Goal: Task Accomplishment & Management: Use online tool/utility

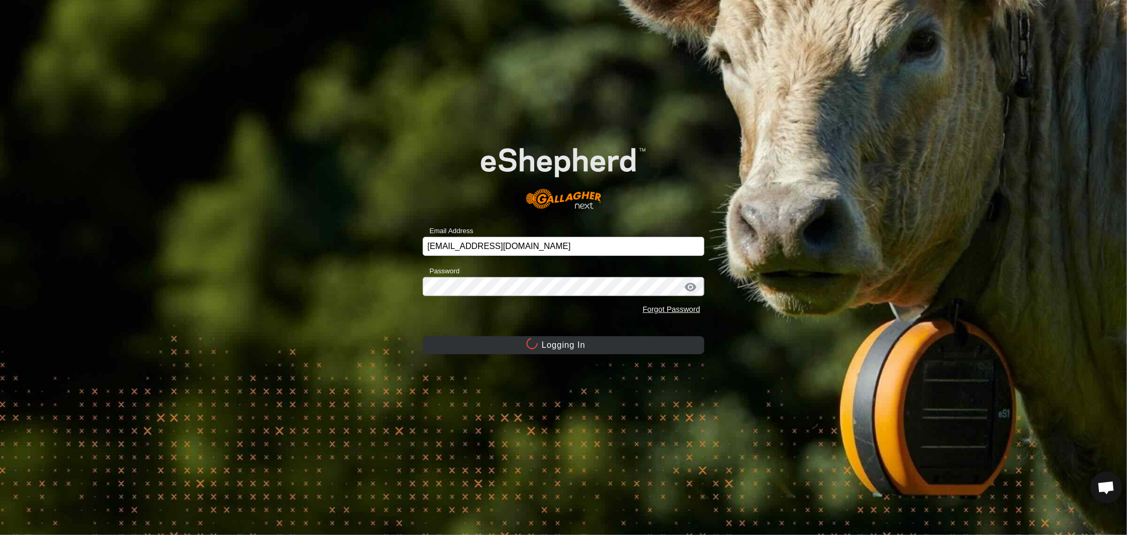
scroll to position [203, 0]
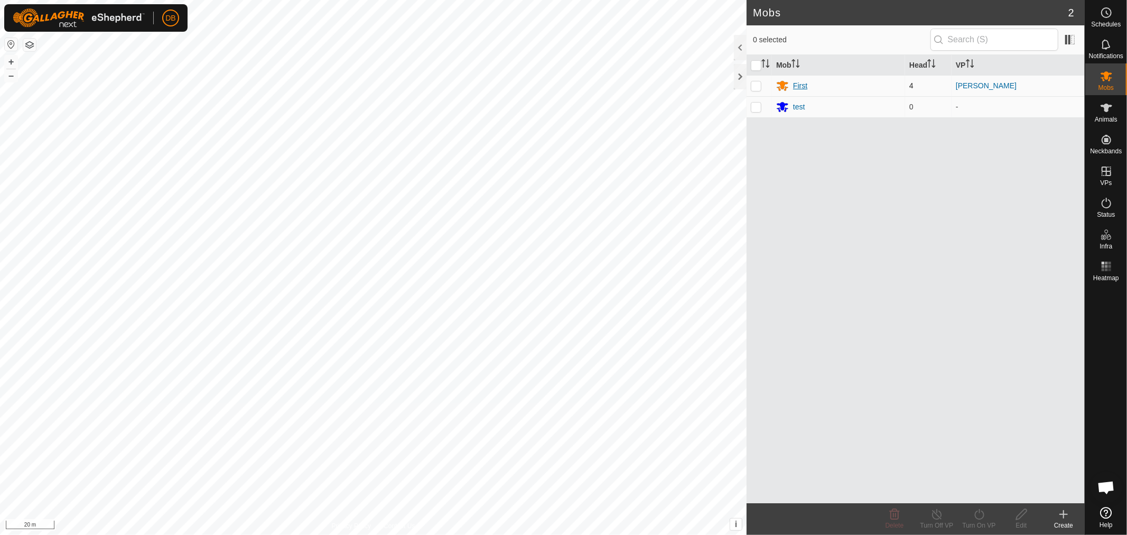
click at [796, 83] on div "First" at bounding box center [800, 85] width 14 height 11
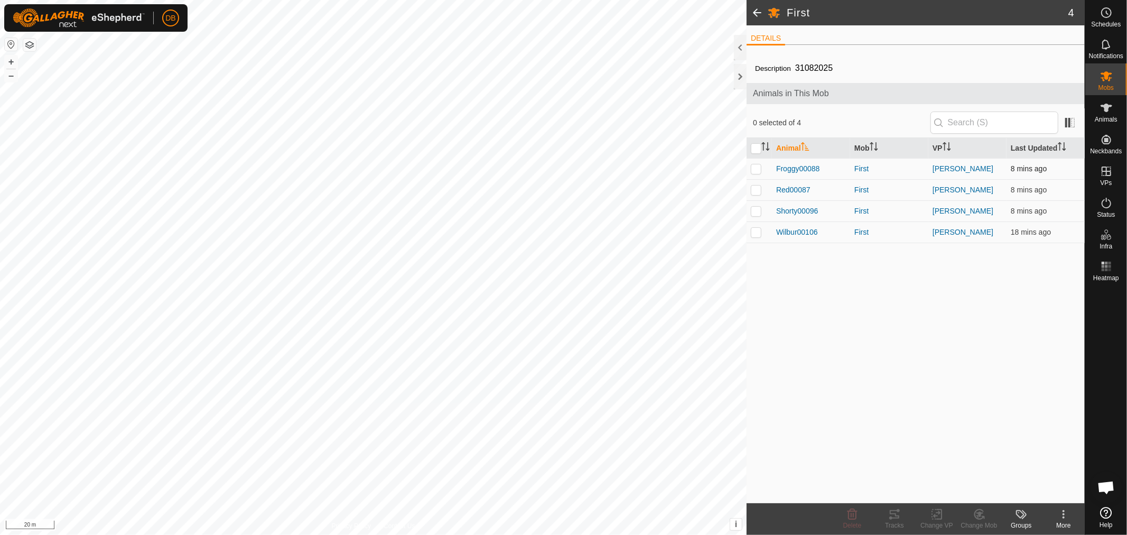
click at [756, 168] on p-checkbox at bounding box center [756, 168] width 11 height 8
checkbox input "true"
click at [894, 519] on icon at bounding box center [894, 514] width 13 height 13
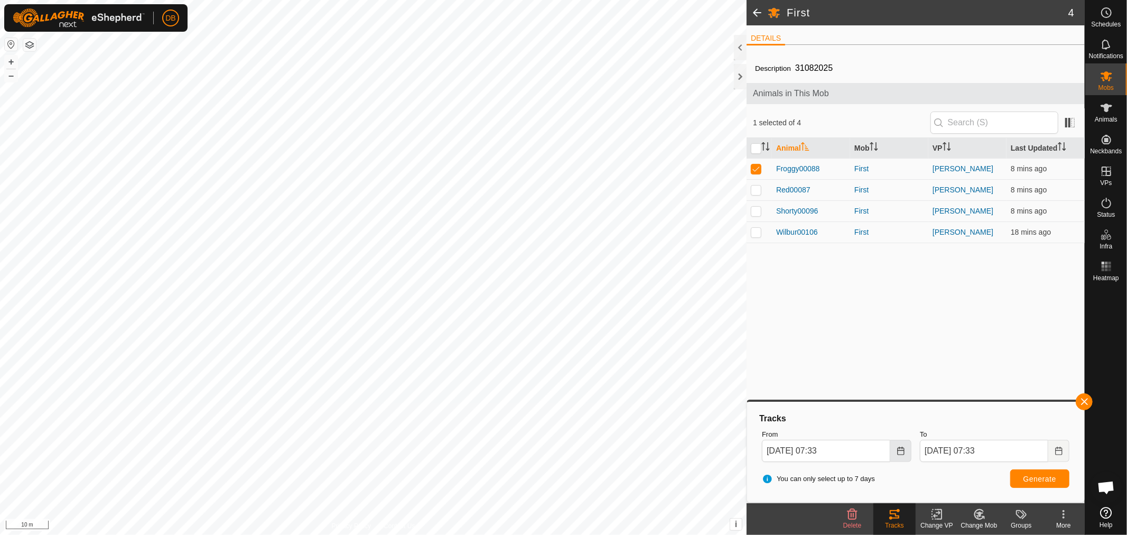
click at [905, 450] on icon "Choose Date" at bounding box center [901, 451] width 8 height 8
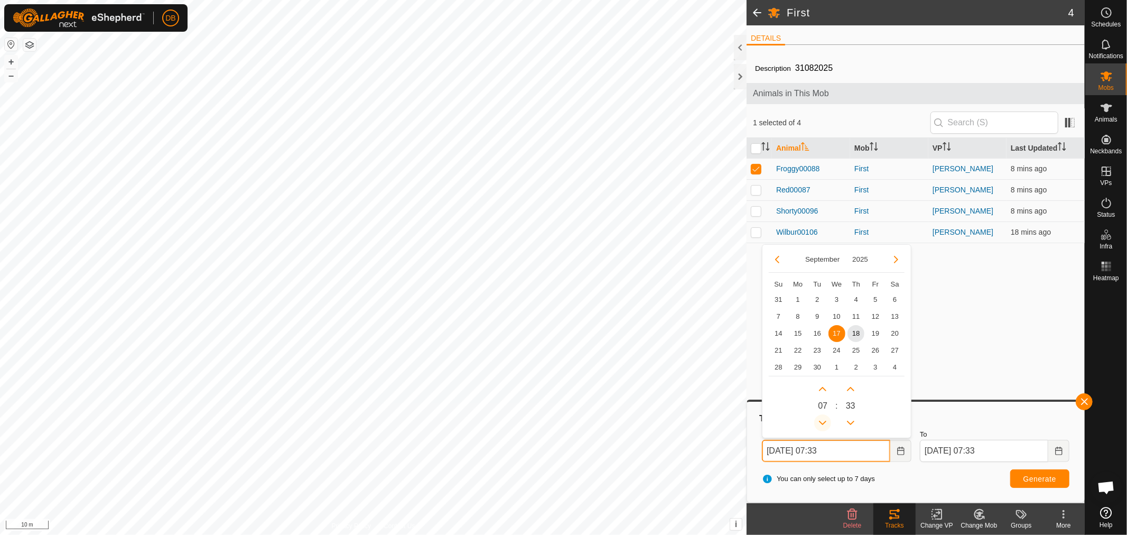
click at [824, 421] on button "Previous Hour" at bounding box center [822, 422] width 17 height 17
click at [825, 422] on span "Previous Hour" at bounding box center [825, 422] width 0 height 0
click at [824, 421] on button "Previous Hour" at bounding box center [822, 422] width 17 height 17
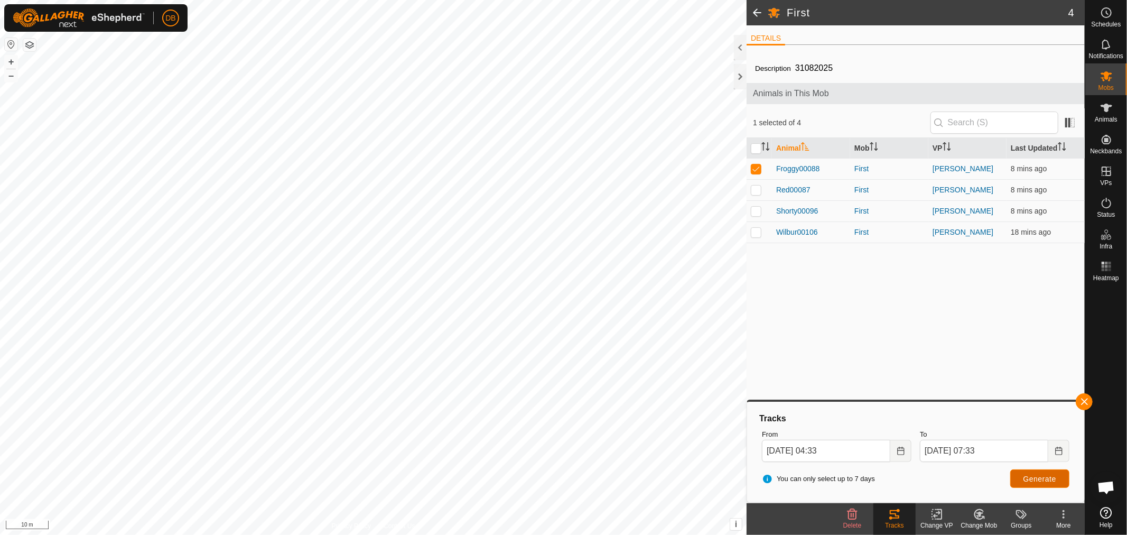
click at [1044, 478] on span "Generate" at bounding box center [1040, 479] width 33 height 8
click at [896, 447] on button "Choose Date" at bounding box center [900, 451] width 21 height 22
click at [853, 332] on span "18" at bounding box center [856, 333] width 17 height 17
type input "18 Sep, 2025 04:33"
click at [1038, 477] on span "Generate" at bounding box center [1040, 479] width 33 height 8
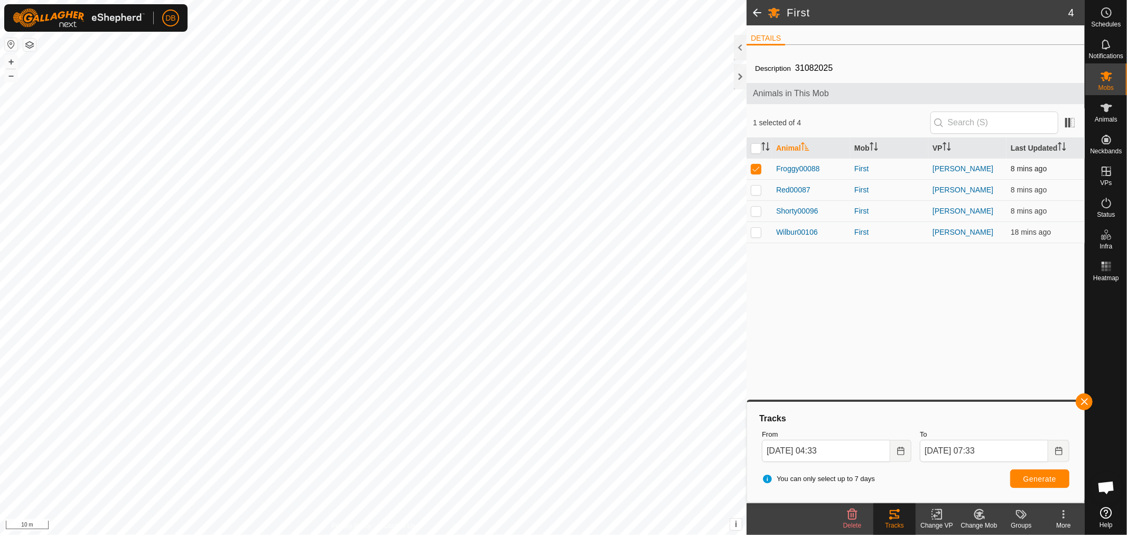
click at [756, 171] on p-checkbox at bounding box center [756, 168] width 11 height 8
checkbox input "false"
click at [753, 191] on p-checkbox at bounding box center [756, 189] width 11 height 8
click at [1052, 479] on span "Generate" at bounding box center [1040, 479] width 33 height 8
drag, startPoint x: 757, startPoint y: 192, endPoint x: 752, endPoint y: 204, distance: 13.1
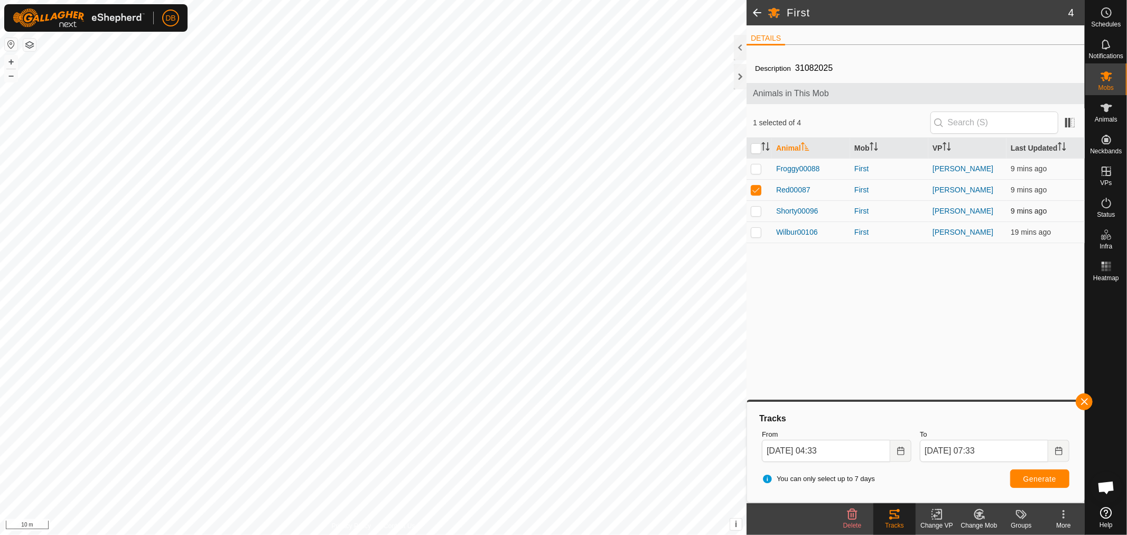
click at [757, 192] on p-checkbox at bounding box center [756, 189] width 11 height 8
checkbox input "false"
drag, startPoint x: 751, startPoint y: 212, endPoint x: 763, endPoint y: 230, distance: 21.4
click at [752, 212] on p-checkbox at bounding box center [756, 211] width 11 height 8
click at [1032, 477] on span "Generate" at bounding box center [1040, 479] width 33 height 8
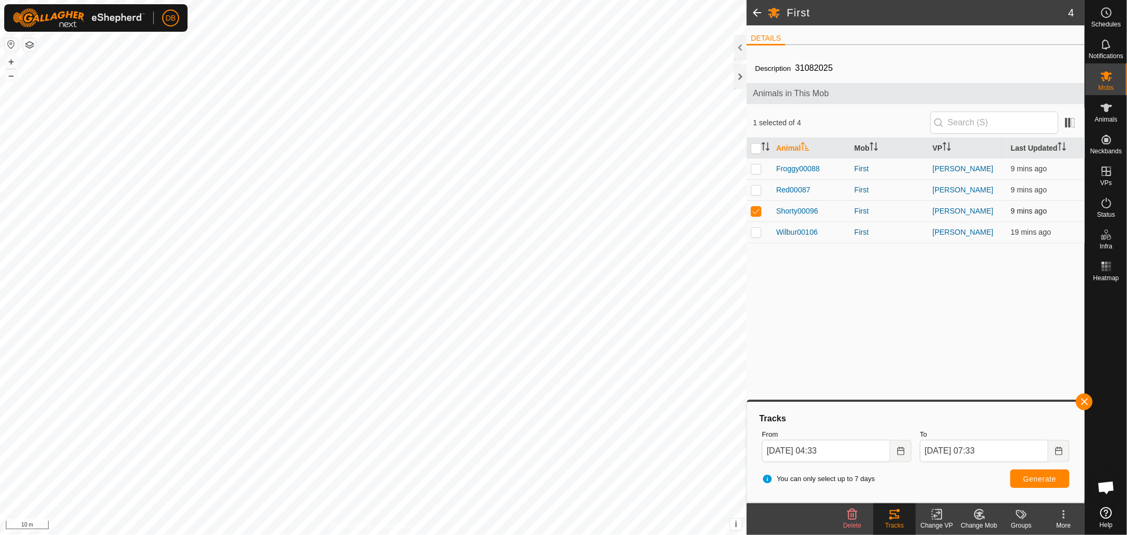
click at [754, 215] on p-checkbox at bounding box center [756, 211] width 11 height 8
checkbox input "false"
click at [756, 234] on p-checkbox at bounding box center [756, 232] width 11 height 8
checkbox input "true"
click at [1029, 478] on span "Generate" at bounding box center [1040, 479] width 33 height 8
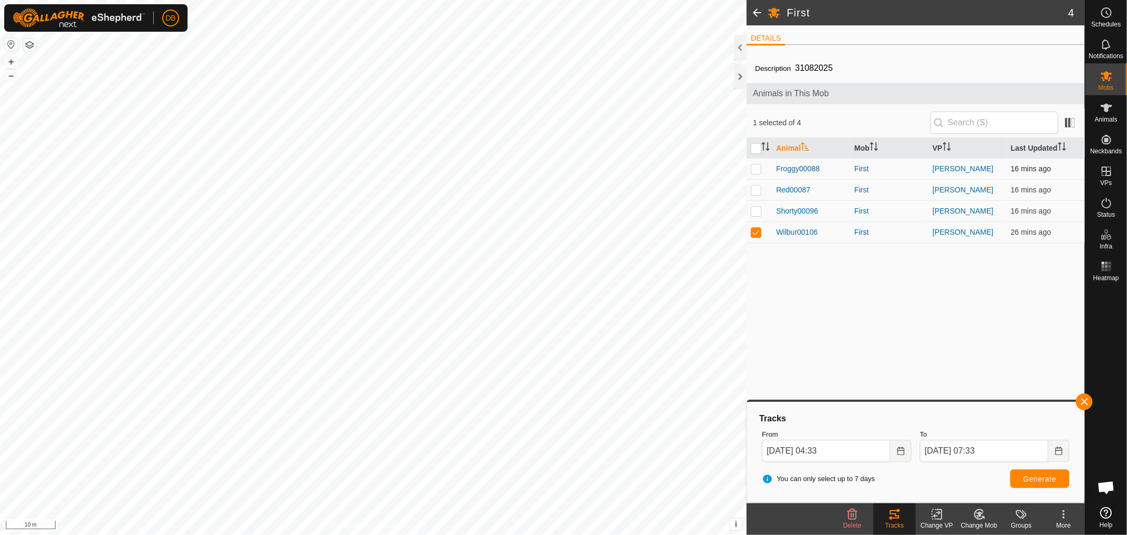
click at [756, 165] on p-checkbox at bounding box center [756, 168] width 11 height 8
checkbox input "true"
click at [756, 231] on p-checkbox at bounding box center [756, 232] width 11 height 8
checkbox input "false"
click at [1042, 477] on span "Generate" at bounding box center [1040, 479] width 33 height 8
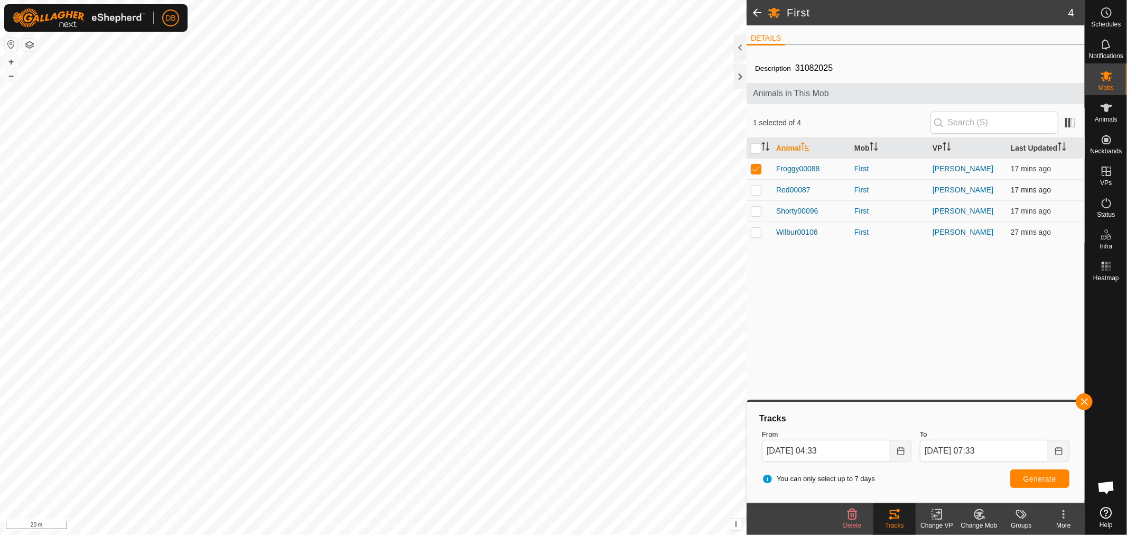
click at [754, 194] on td at bounding box center [759, 189] width 25 height 21
checkbox input "true"
click at [756, 169] on p-checkbox at bounding box center [756, 168] width 11 height 8
checkbox input "false"
click at [1019, 473] on button "Generate" at bounding box center [1039, 478] width 59 height 18
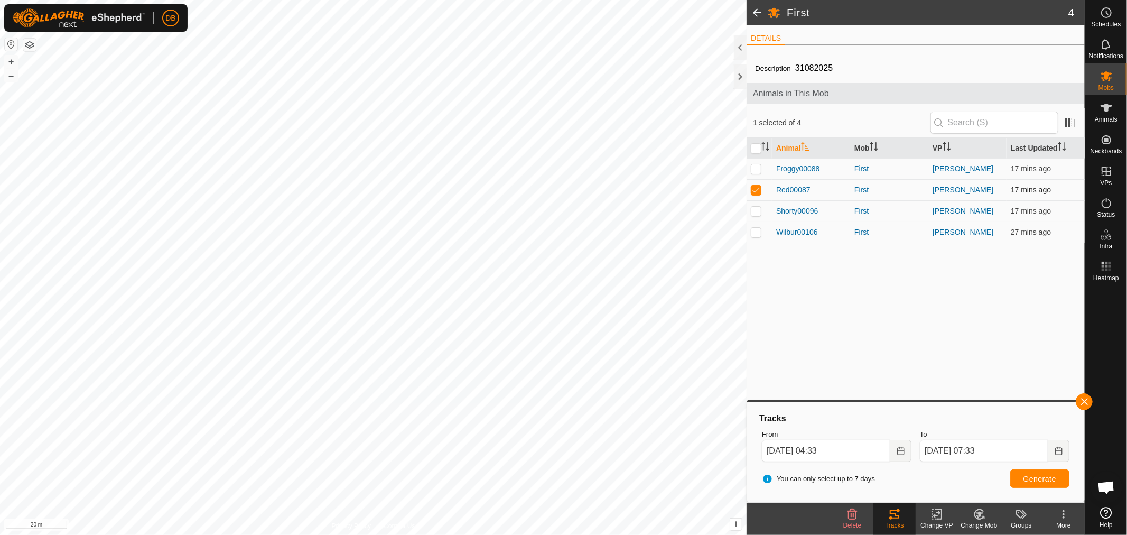
click at [756, 193] on p-checkbox at bounding box center [756, 189] width 11 height 8
checkbox input "false"
click at [754, 208] on p-checkbox at bounding box center [756, 211] width 11 height 8
click at [1029, 475] on span "Generate" at bounding box center [1040, 479] width 33 height 8
click at [759, 210] on p-checkbox at bounding box center [756, 211] width 11 height 8
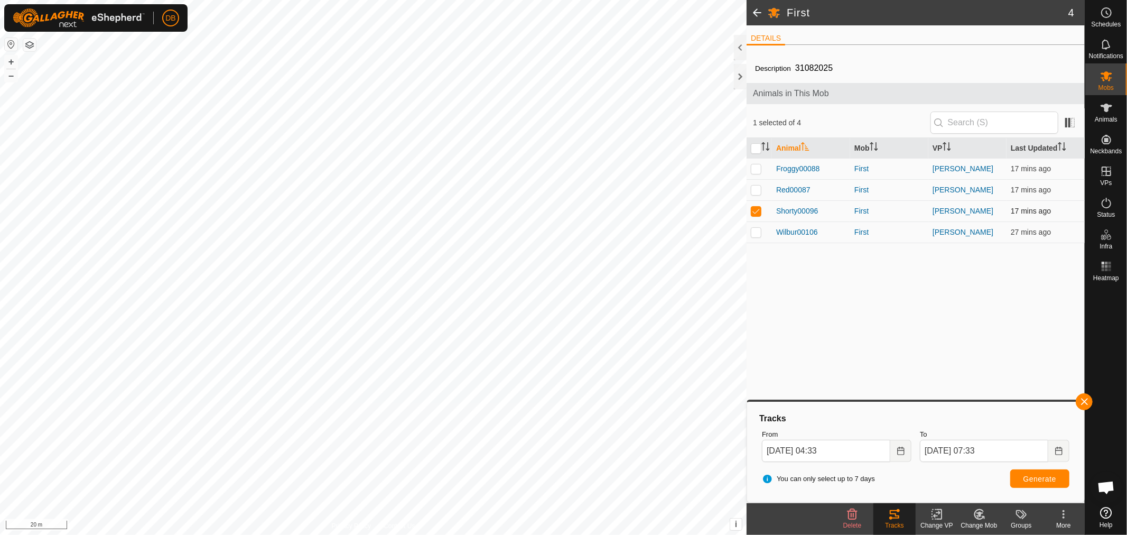
checkbox input "false"
click at [756, 229] on p-checkbox at bounding box center [756, 232] width 11 height 8
checkbox input "true"
click at [1023, 478] on button "Generate" at bounding box center [1039, 478] width 59 height 18
click at [1047, 475] on span "Generate" at bounding box center [1040, 479] width 33 height 8
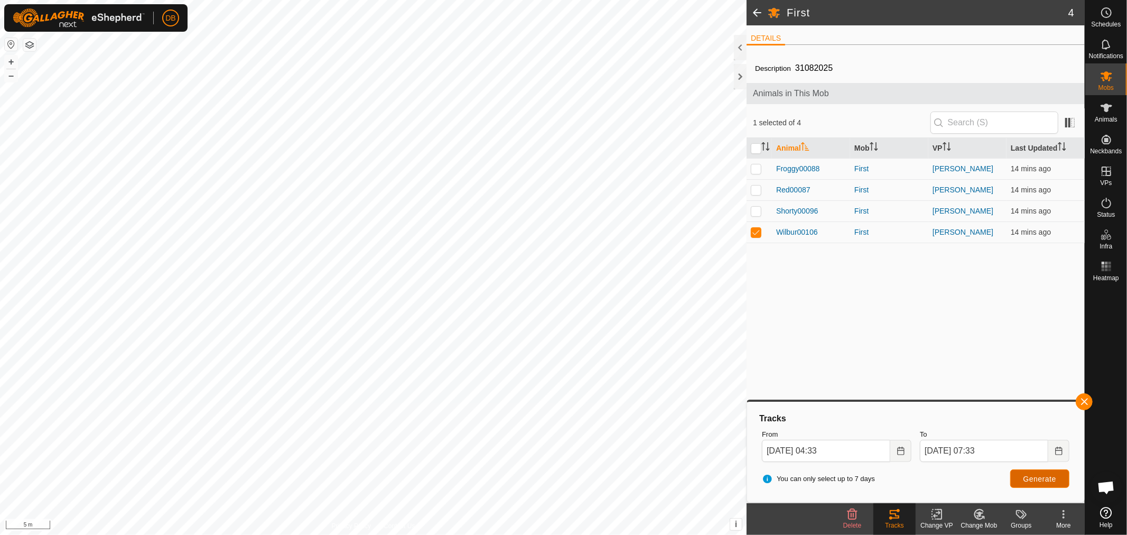
click at [1057, 478] on button "Generate" at bounding box center [1039, 478] width 59 height 18
click at [1060, 450] on icon "Choose Date" at bounding box center [1058, 451] width 7 height 8
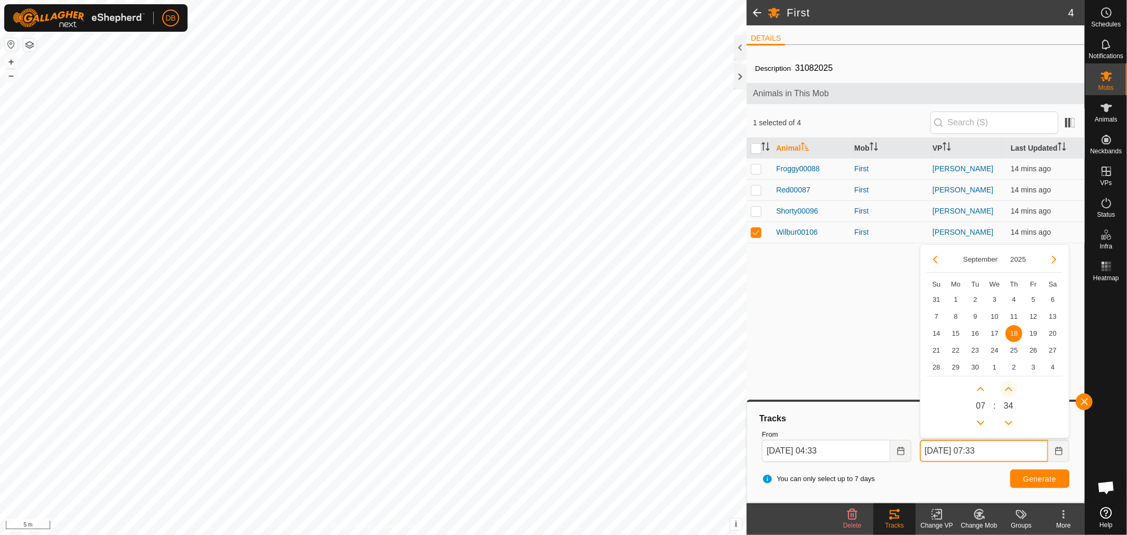
click at [1010, 389] on button "Next Minute" at bounding box center [1008, 388] width 17 height 17
click at [1010, 388] on button "Next Minute" at bounding box center [1008, 388] width 17 height 17
click at [1010, 388] on span "Next Minute" at bounding box center [1010, 388] width 0 height 0
click at [1010, 388] on button "Next Minute" at bounding box center [1008, 388] width 17 height 17
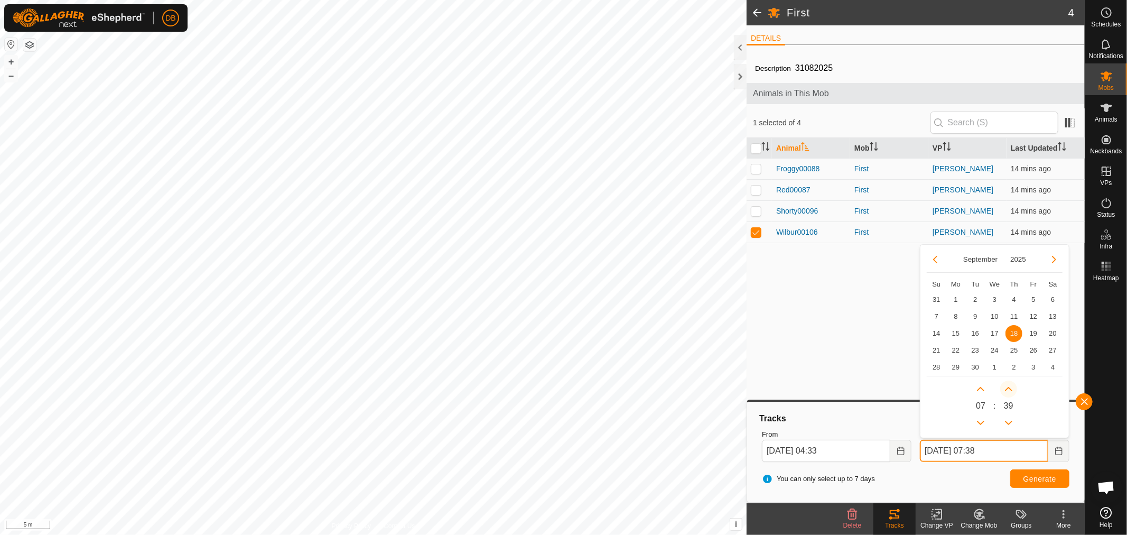
click at [1010, 388] on button "Next Minute" at bounding box center [1008, 388] width 17 height 17
click at [1010, 388] on icon "Next Minute" at bounding box center [1008, 389] width 7 height 4
click at [1010, 388] on button "Next Minute" at bounding box center [1008, 388] width 17 height 17
click at [1010, 388] on span "Next Minute" at bounding box center [1010, 388] width 0 height 0
type input "18 Sep, 2025 07:50"
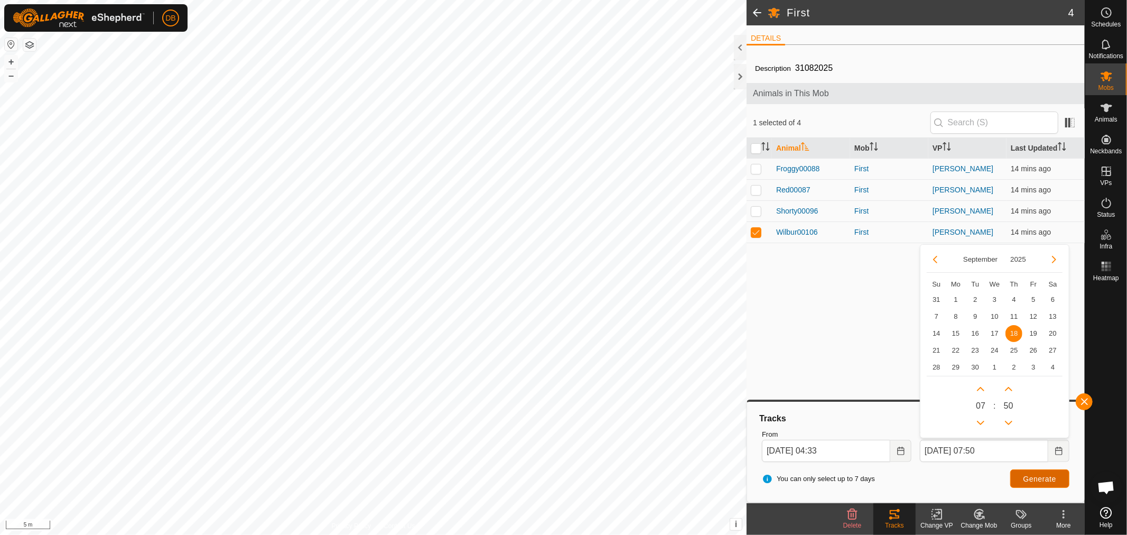
click at [1037, 477] on span "Generate" at bounding box center [1040, 479] width 33 height 8
click at [759, 212] on p-checkbox at bounding box center [756, 211] width 11 height 8
checkbox input "true"
click at [1045, 477] on span "Generate" at bounding box center [1040, 479] width 33 height 8
click at [758, 234] on p-checkbox at bounding box center [756, 232] width 11 height 8
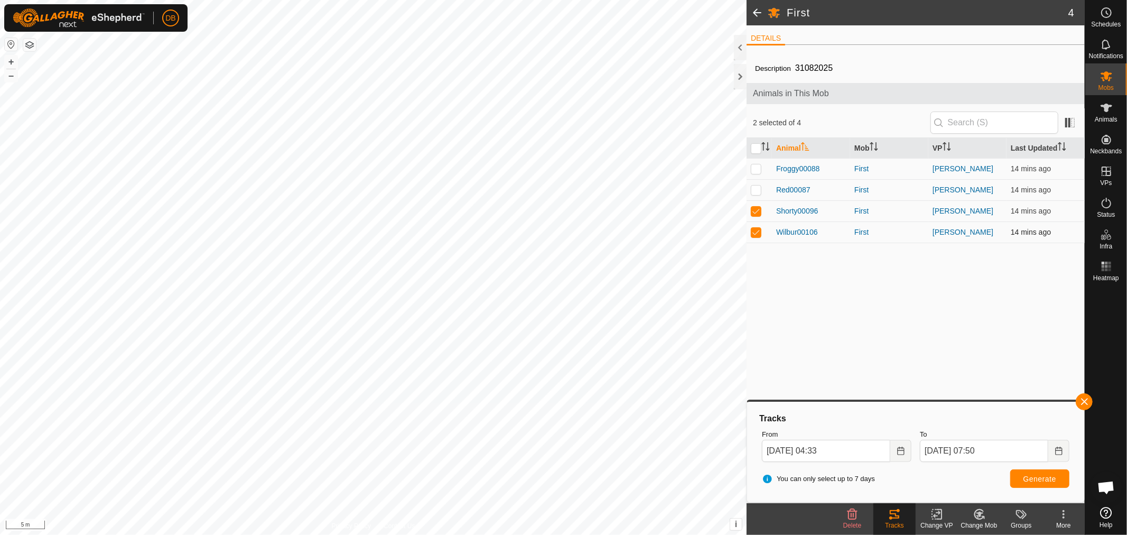
checkbox input "false"
click at [1034, 472] on button "Generate" at bounding box center [1039, 478] width 59 height 18
click at [756, 214] on p-checkbox at bounding box center [756, 211] width 11 height 8
checkbox input "false"
click at [756, 191] on p-checkbox at bounding box center [756, 189] width 11 height 8
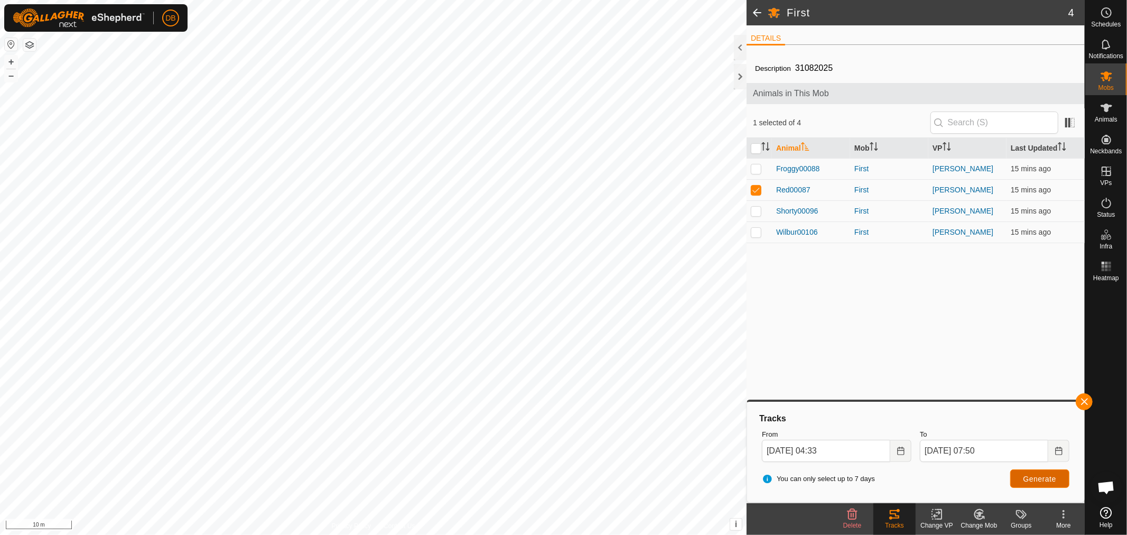
click at [1032, 473] on button "Generate" at bounding box center [1039, 478] width 59 height 18
click at [756, 192] on p-checkbox at bounding box center [756, 189] width 11 height 8
checkbox input "false"
click at [758, 171] on p-checkbox at bounding box center [756, 168] width 11 height 8
checkbox input "true"
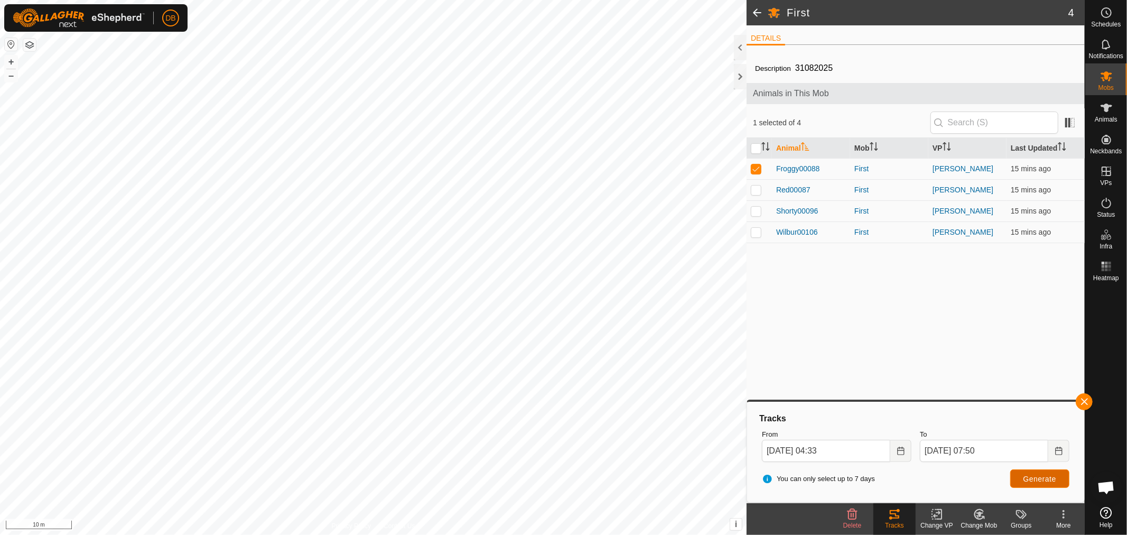
click at [1034, 480] on span "Generate" at bounding box center [1040, 479] width 33 height 8
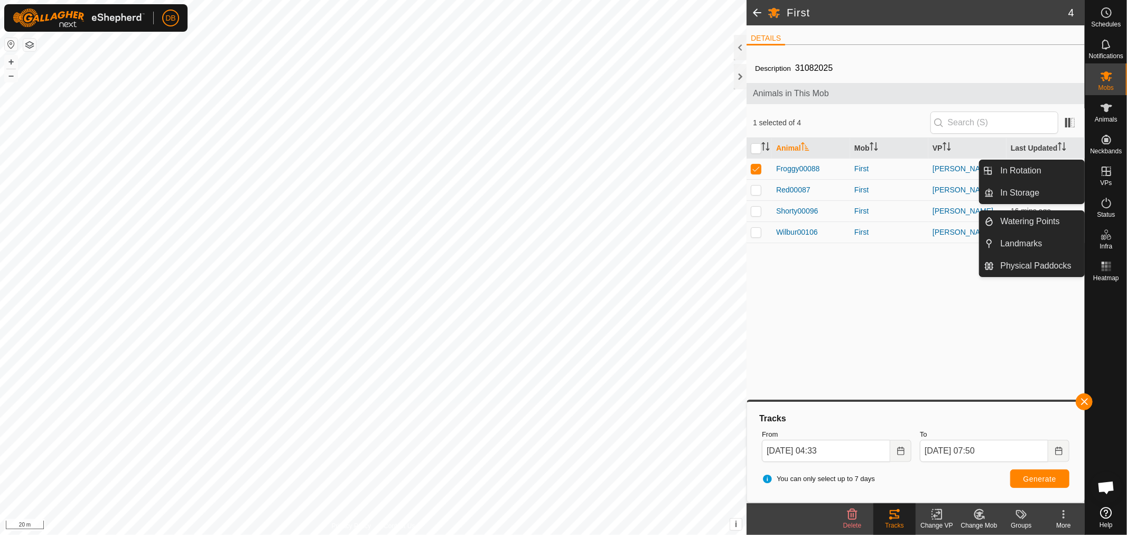
click at [1106, 172] on icon at bounding box center [1107, 171] width 10 height 10
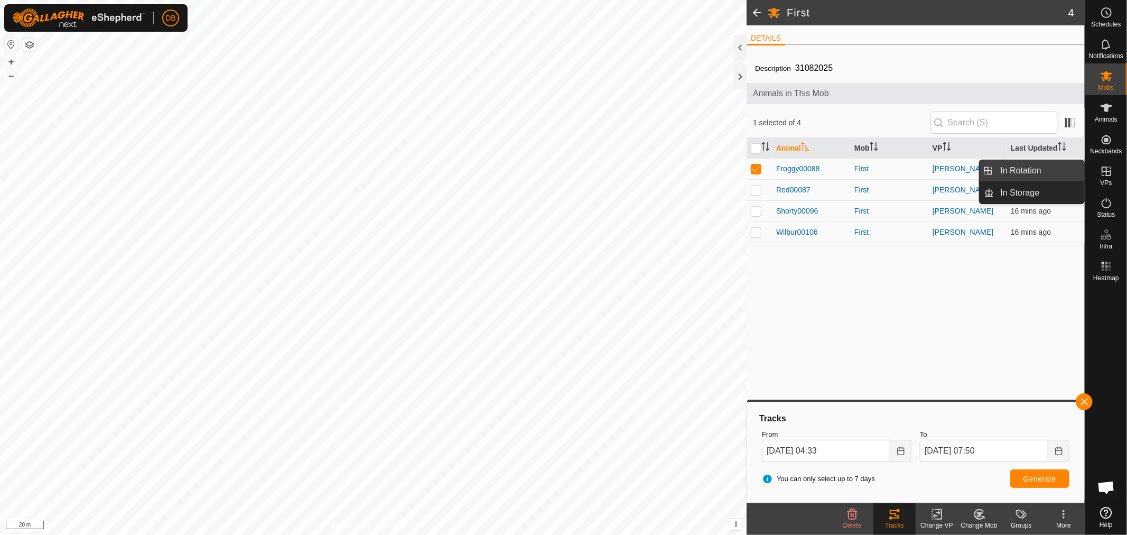
click at [1006, 168] on link "In Rotation" at bounding box center [1040, 170] width 90 height 21
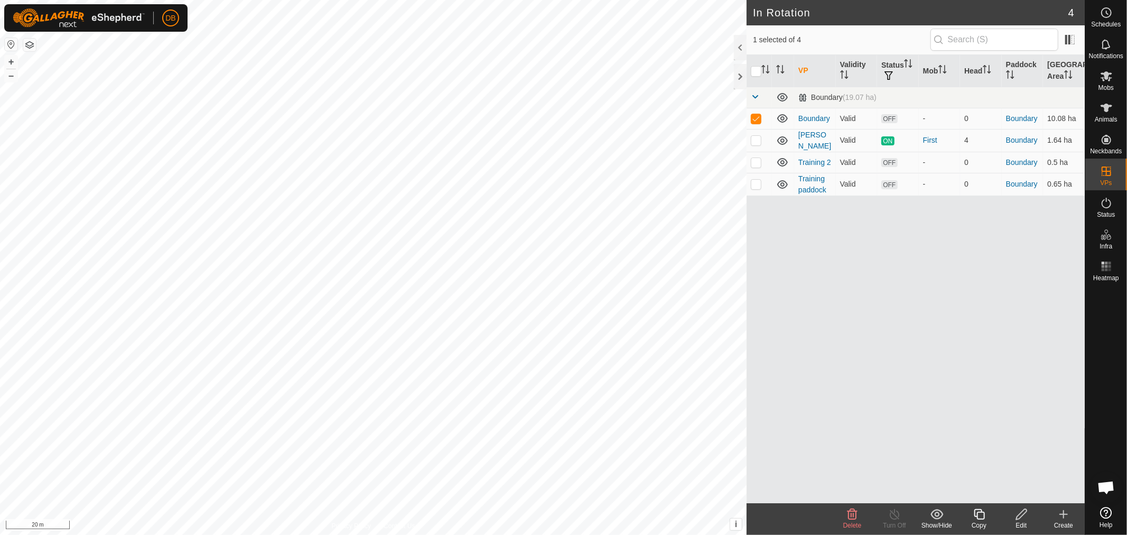
click at [811, 239] on div "VP Validity Status Mob Head Paddock Grazing Area Boundary (19.07 ha) Boundary V…" at bounding box center [916, 279] width 338 height 448
checkbox input "false"
click at [1061, 518] on icon at bounding box center [1063, 514] width 13 height 13
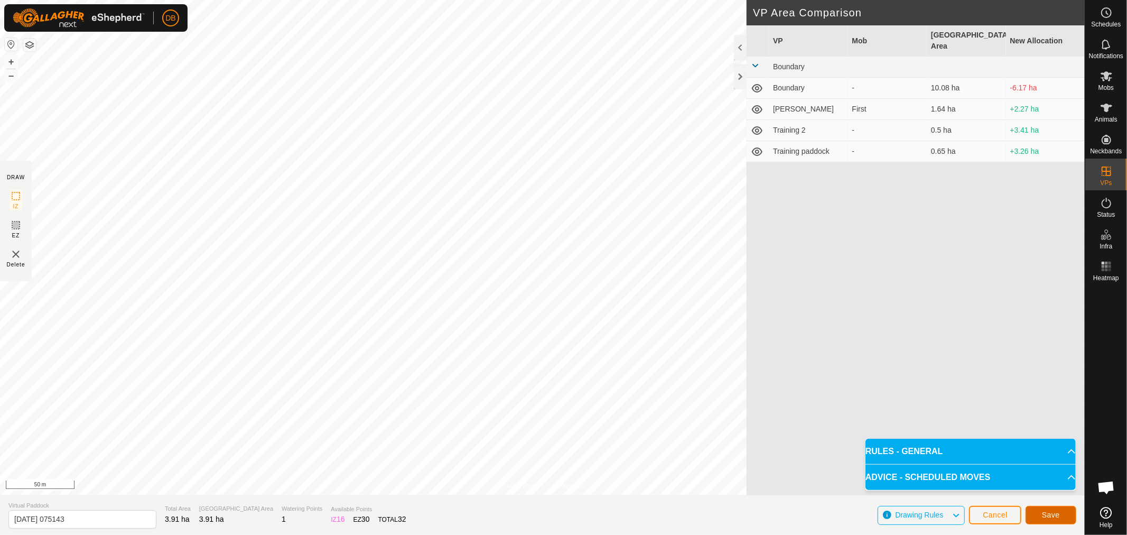
click at [1045, 512] on span "Save" at bounding box center [1051, 514] width 18 height 8
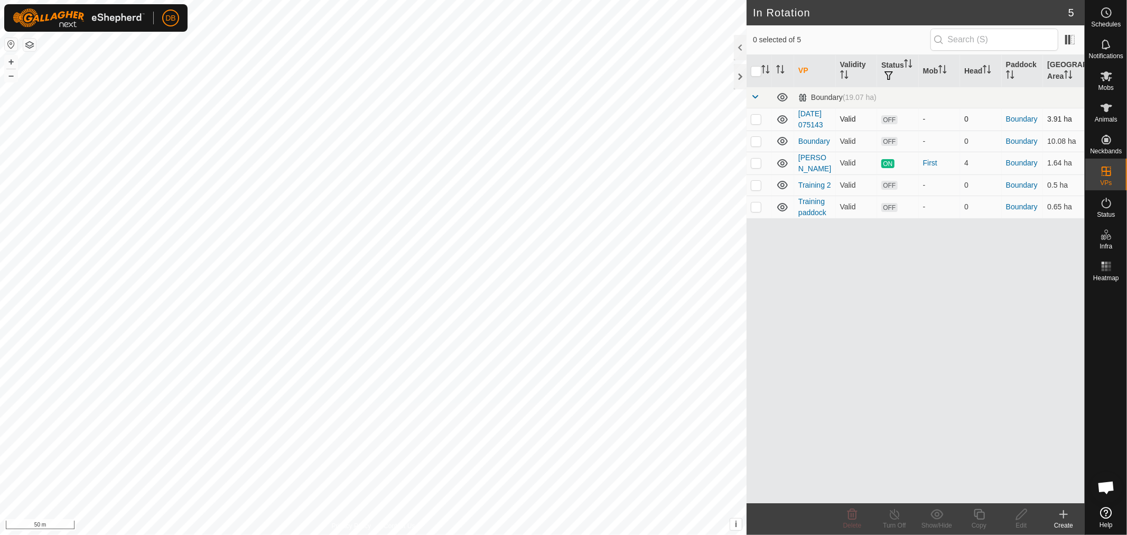
click at [759, 123] on p-checkbox at bounding box center [756, 119] width 11 height 8
checkbox input "true"
click at [1023, 513] on icon at bounding box center [1021, 514] width 13 height 13
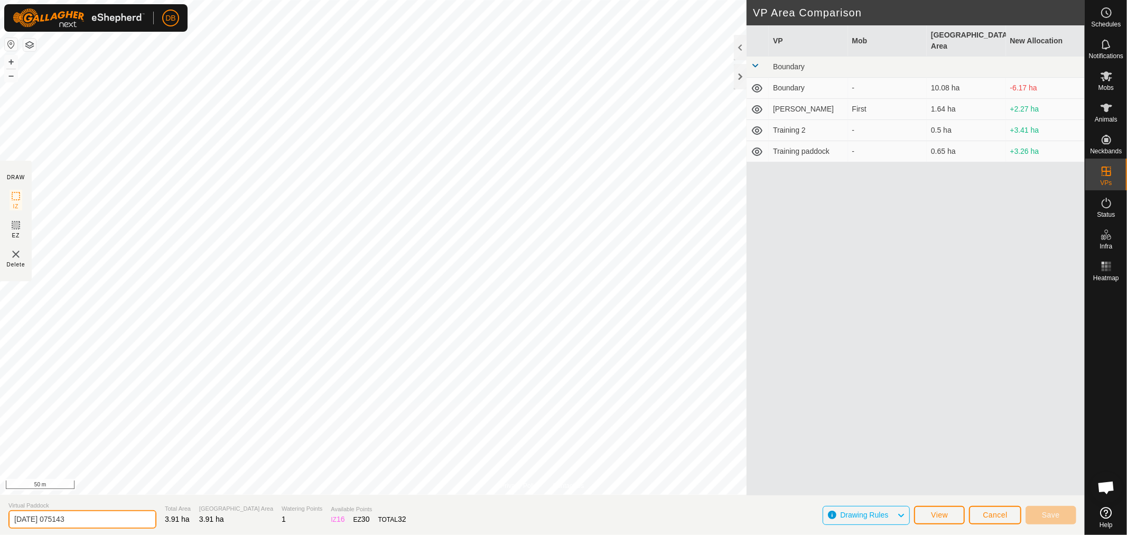
drag, startPoint x: 54, startPoint y: 513, endPoint x: 0, endPoint y: 507, distance: 54.7
click at [0, 507] on section "Virtual Paddock 2025-09-18 075143 Total Area 3.91 ha Grazing Area 3.91 ha Water…" at bounding box center [542, 515] width 1085 height 40
type input "[PERSON_NAME] Large"
click at [1054, 517] on span "Save" at bounding box center [1051, 514] width 18 height 8
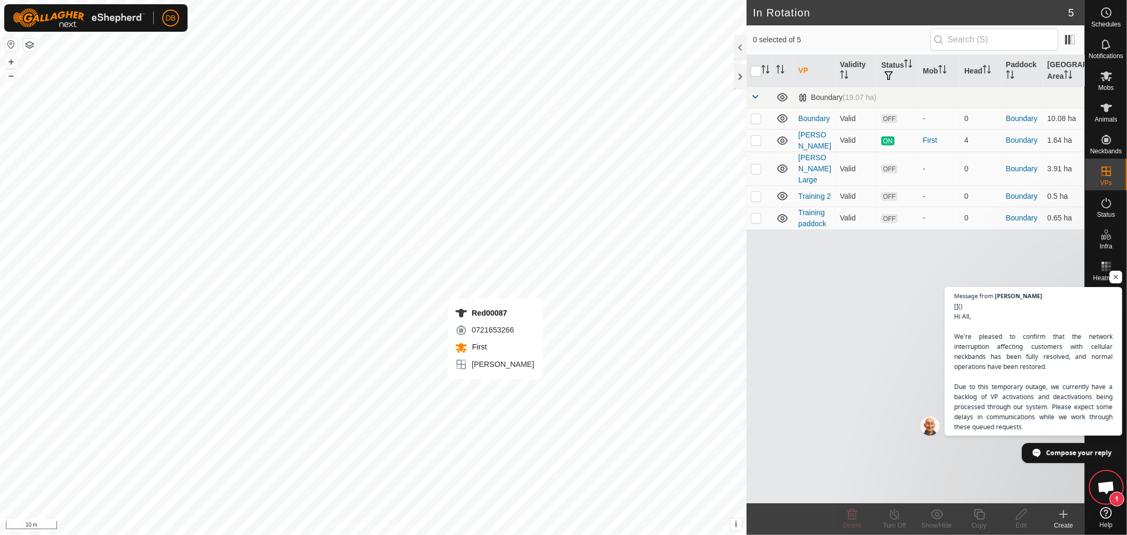
scroll to position [203, 0]
click at [1117, 276] on span "Open chat" at bounding box center [1116, 277] width 13 height 13
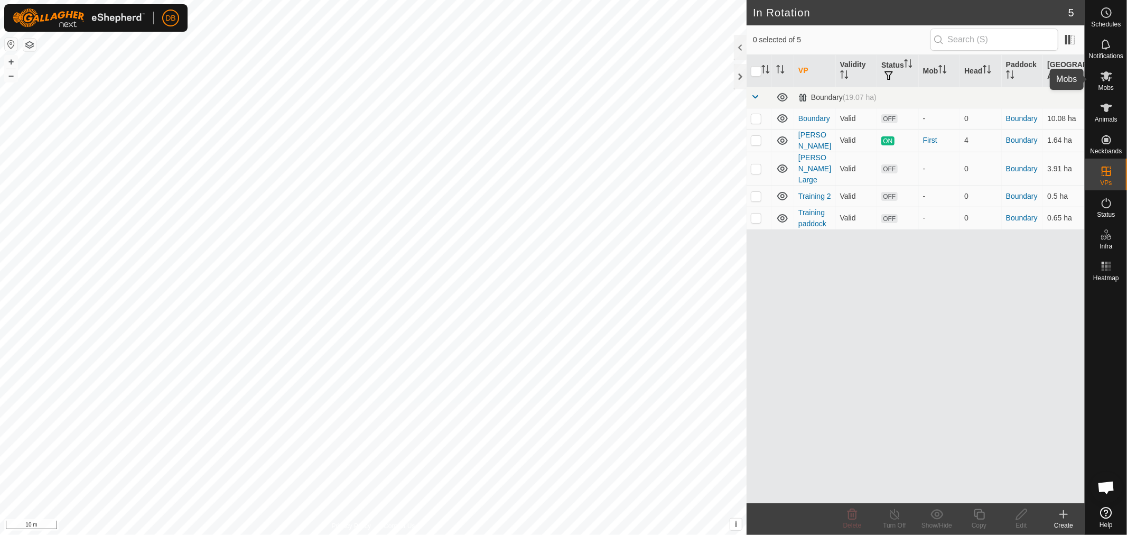
click at [1106, 81] on icon at bounding box center [1106, 76] width 13 height 13
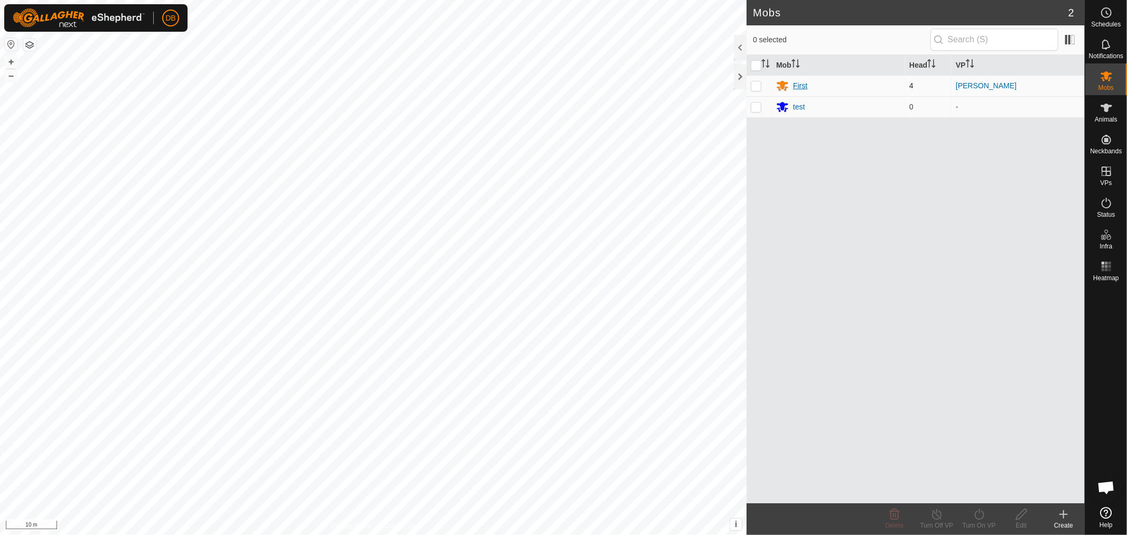
click at [803, 80] on div "First" at bounding box center [800, 85] width 14 height 11
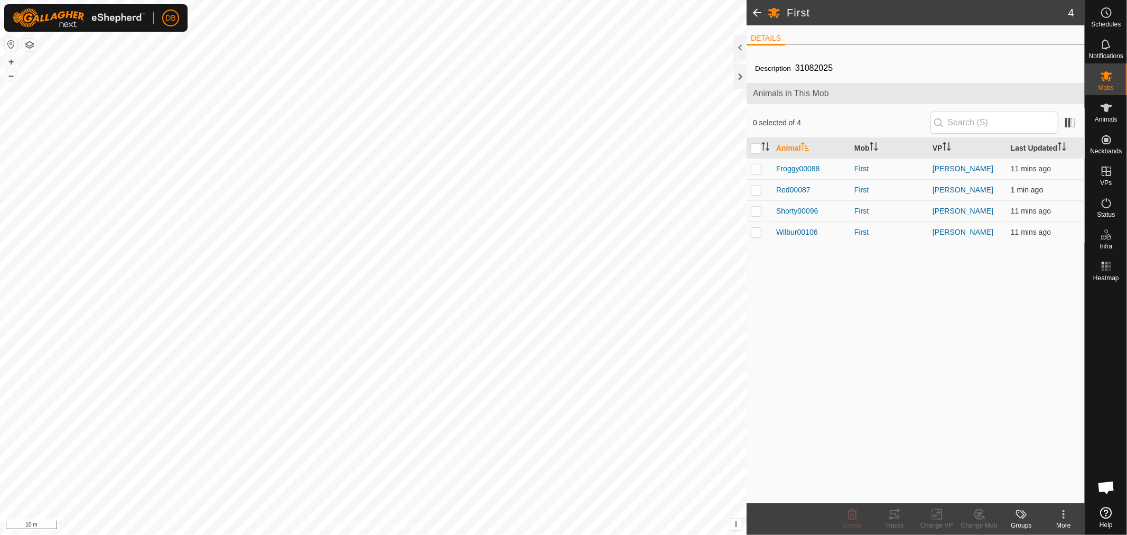
click at [753, 189] on p-checkbox at bounding box center [756, 189] width 11 height 8
checkbox input "true"
click at [899, 515] on icon at bounding box center [894, 514] width 13 height 13
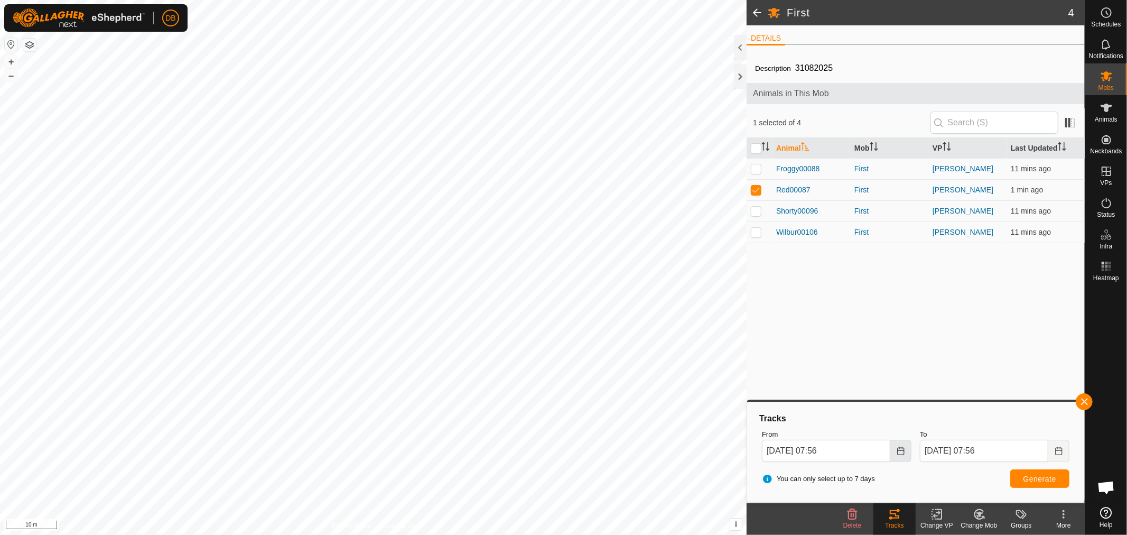
click at [902, 451] on icon "Choose Date" at bounding box center [901, 451] width 8 height 8
click at [858, 332] on span "18" at bounding box center [856, 333] width 17 height 17
click at [904, 451] on icon "Choose Date" at bounding box center [901, 451] width 8 height 8
click at [824, 423] on button "Previous Hour" at bounding box center [822, 422] width 17 height 17
type input "18 Sep, 2025 06:56"
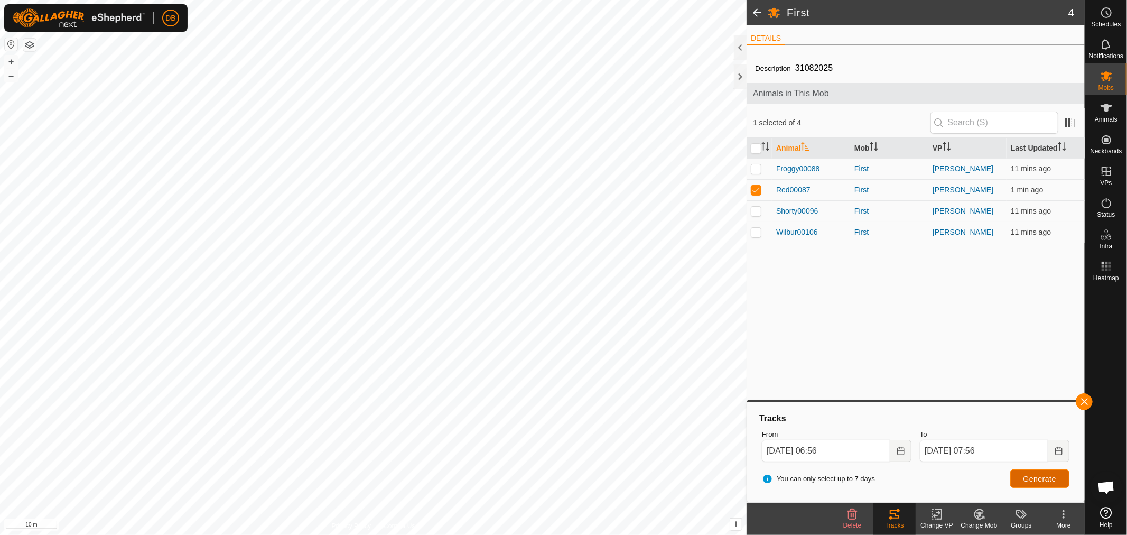
click at [1029, 482] on span "Generate" at bounding box center [1040, 479] width 33 height 8
click at [753, 212] on p-checkbox at bounding box center [756, 211] width 11 height 8
checkbox input "true"
click at [1055, 450] on icon "Choose Date" at bounding box center [1059, 451] width 8 height 8
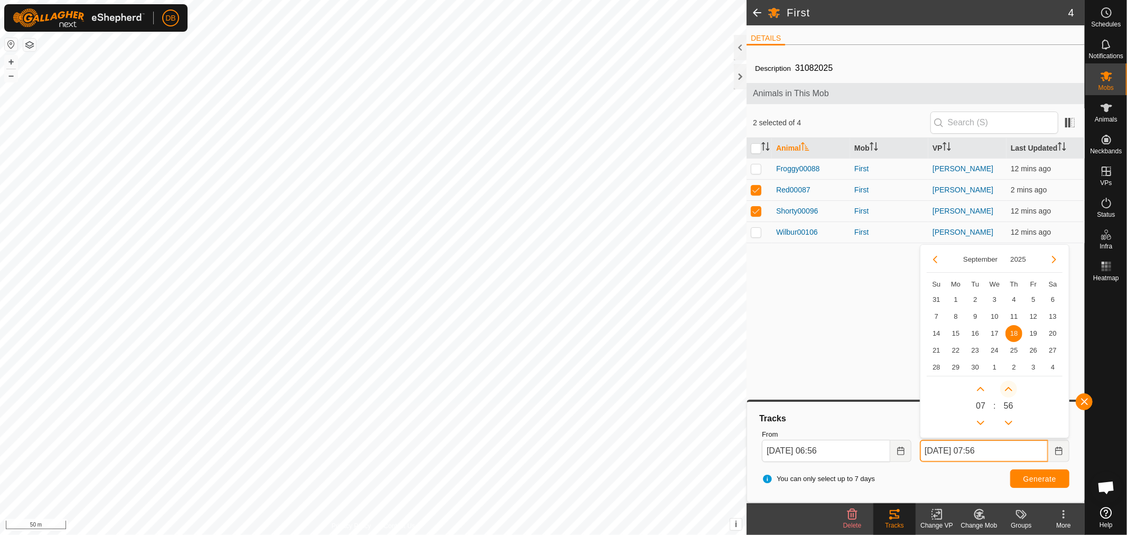
click at [1011, 387] on button "Next Minute" at bounding box center [1008, 388] width 17 height 17
click at [1011, 388] on span "Next Minute" at bounding box center [1011, 388] width 0 height 0
click at [1011, 387] on button "Next Minute" at bounding box center [1008, 388] width 17 height 17
drag, startPoint x: 980, startPoint y: 389, endPoint x: 1005, endPoint y: 413, distance: 34.8
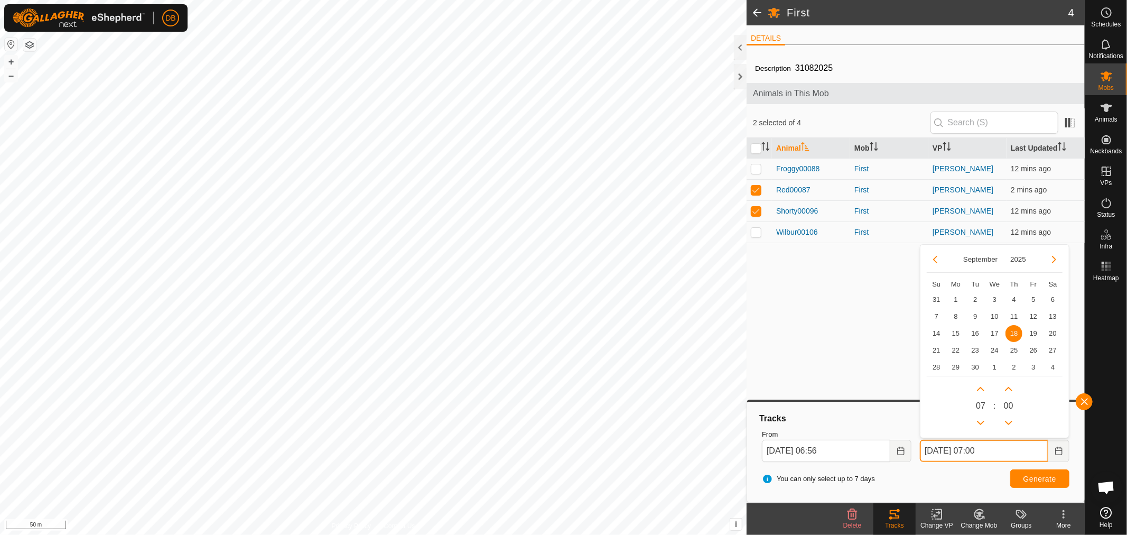
click at [984, 393] on button "Next Hour" at bounding box center [980, 388] width 17 height 17
type input "18 Sep, 2025 08:00"
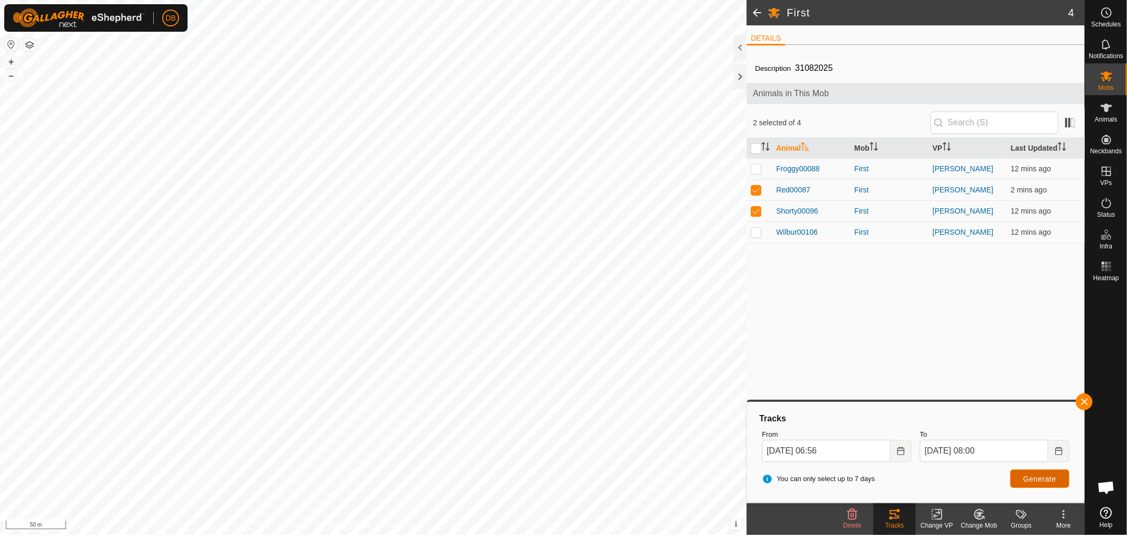
click at [1038, 481] on span "Generate" at bounding box center [1040, 479] width 33 height 8
click at [755, 209] on p-checkbox at bounding box center [756, 211] width 11 height 8
checkbox input "false"
click at [1048, 478] on span "Generate" at bounding box center [1040, 479] width 33 height 8
click at [1095, 73] on div "Mobs" at bounding box center [1106, 79] width 42 height 32
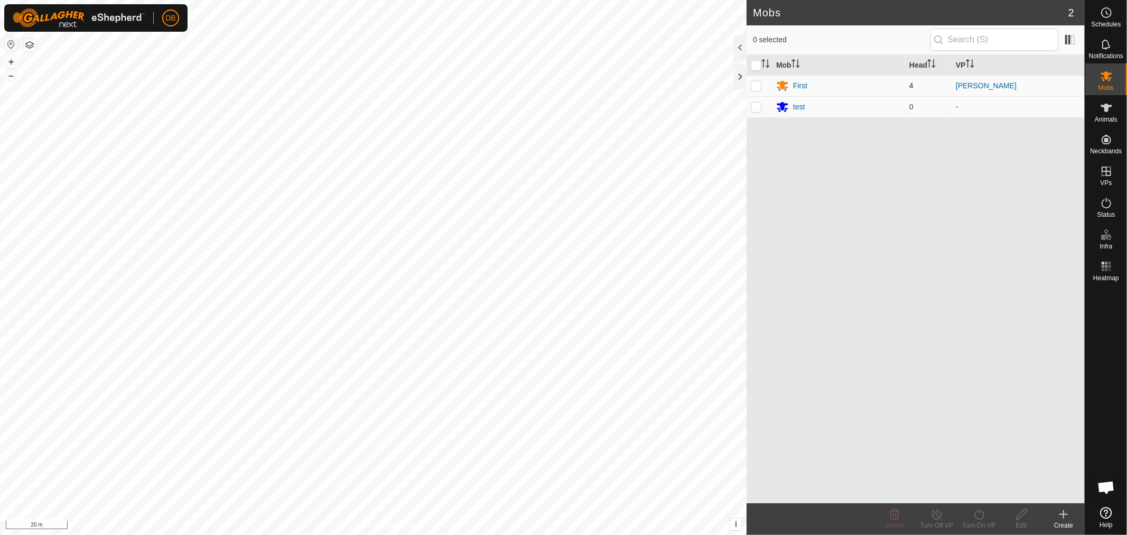
click at [755, 85] on p-checkbox at bounding box center [756, 85] width 11 height 8
checkbox input "true"
click at [979, 518] on icon at bounding box center [979, 514] width 13 height 13
click at [970, 492] on link "Now" at bounding box center [1011, 490] width 105 height 21
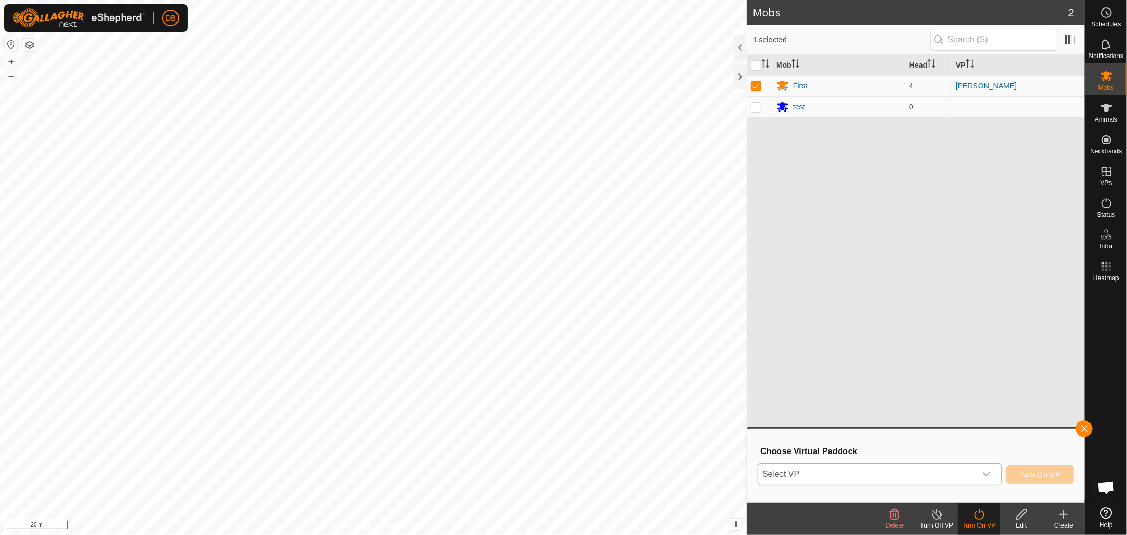
click at [983, 471] on icon "dropdown trigger" at bounding box center [986, 474] width 8 height 8
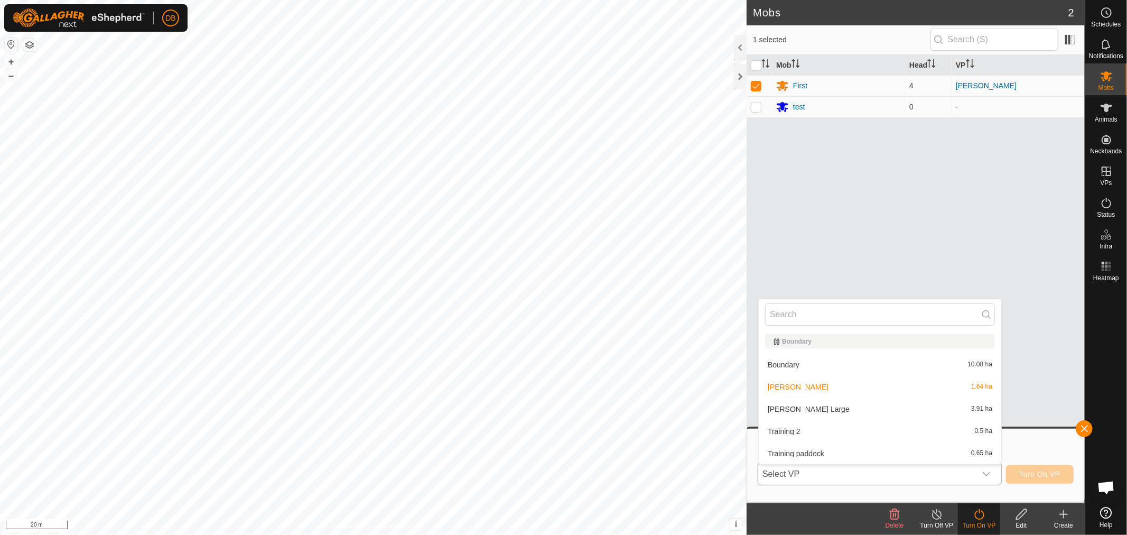
click at [778, 405] on li "Knoll Large 3.91 ha" at bounding box center [880, 408] width 243 height 21
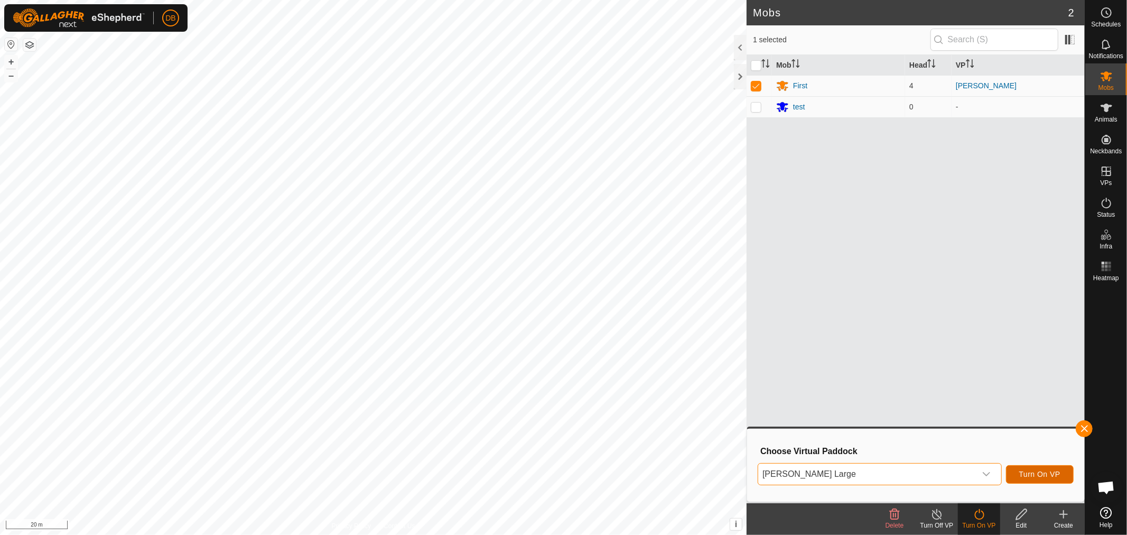
click at [1038, 471] on span "Turn On VP" at bounding box center [1039, 474] width 41 height 8
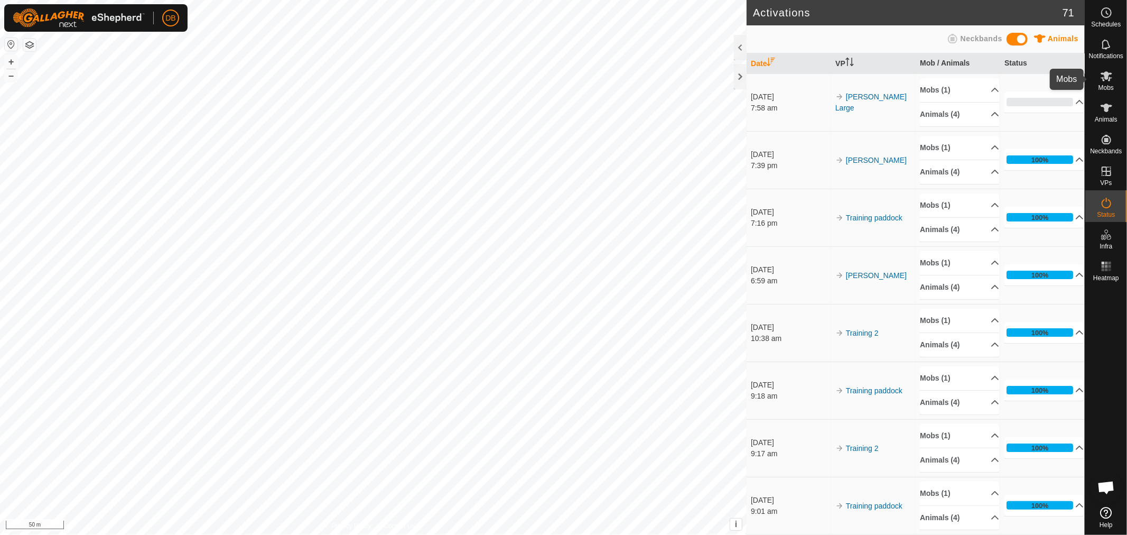
click at [1111, 81] on icon at bounding box center [1106, 76] width 13 height 13
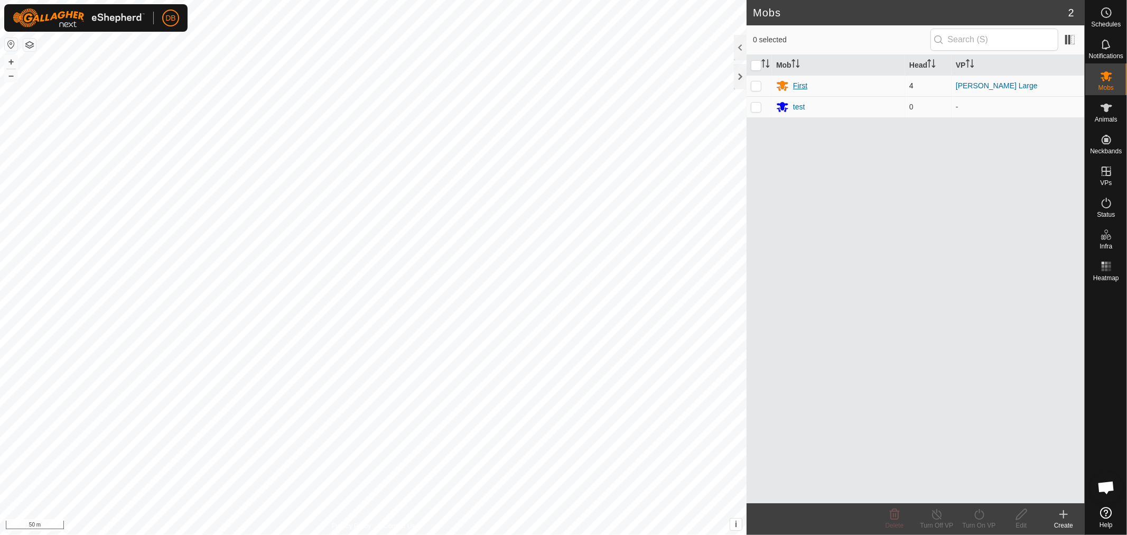
click at [796, 82] on div "First" at bounding box center [800, 85] width 14 height 11
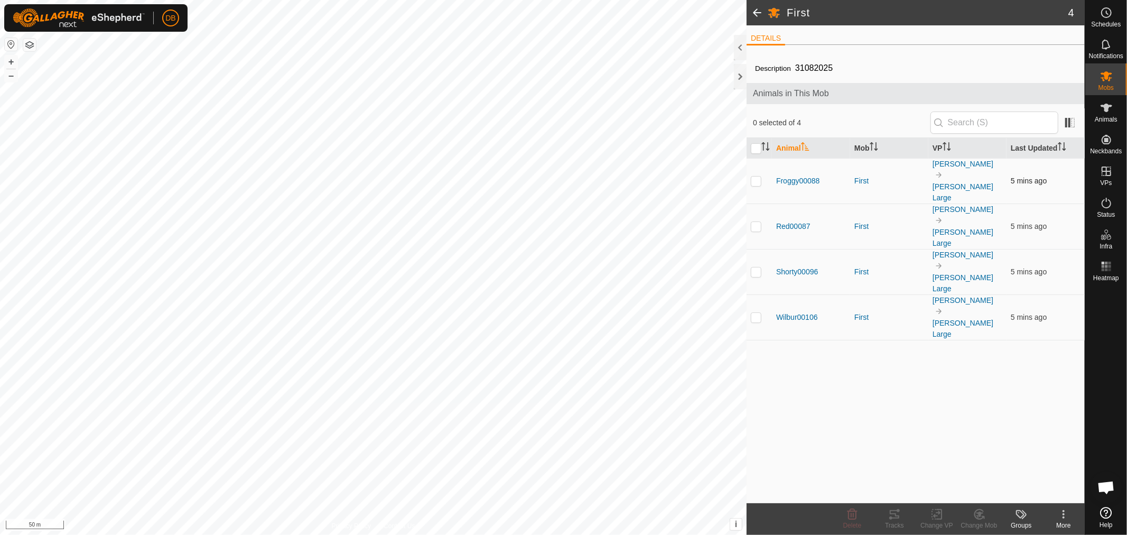
click at [756, 177] on p-checkbox at bounding box center [756, 181] width 11 height 8
click at [895, 516] on icon at bounding box center [895, 514] width 10 height 8
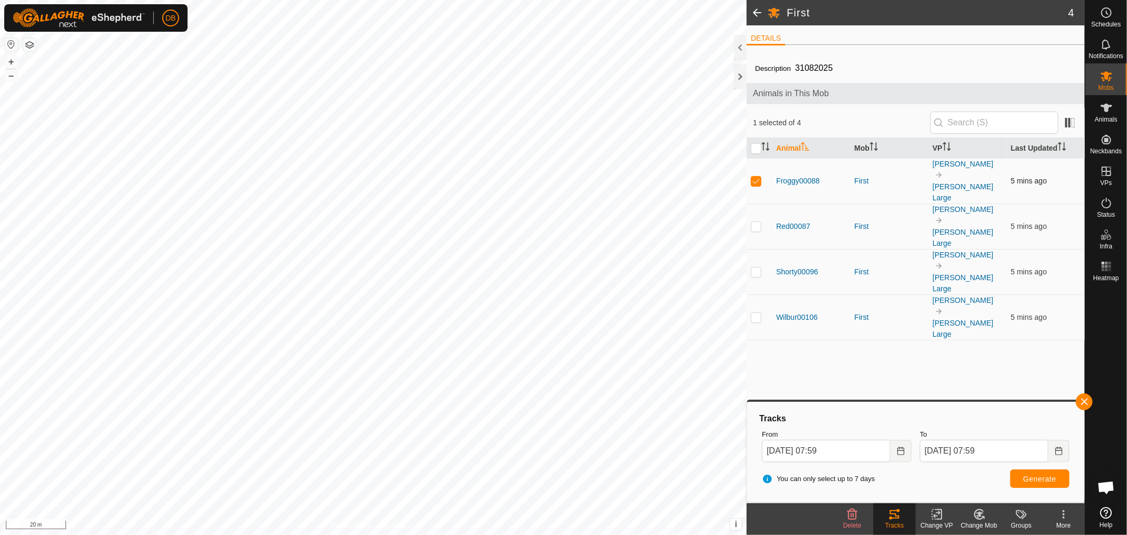
click at [758, 177] on p-checkbox at bounding box center [756, 181] width 11 height 8
checkbox input "false"
click at [756, 222] on p-checkbox at bounding box center [756, 226] width 11 height 8
checkbox input "true"
click at [1019, 473] on button "Generate" at bounding box center [1039, 478] width 59 height 18
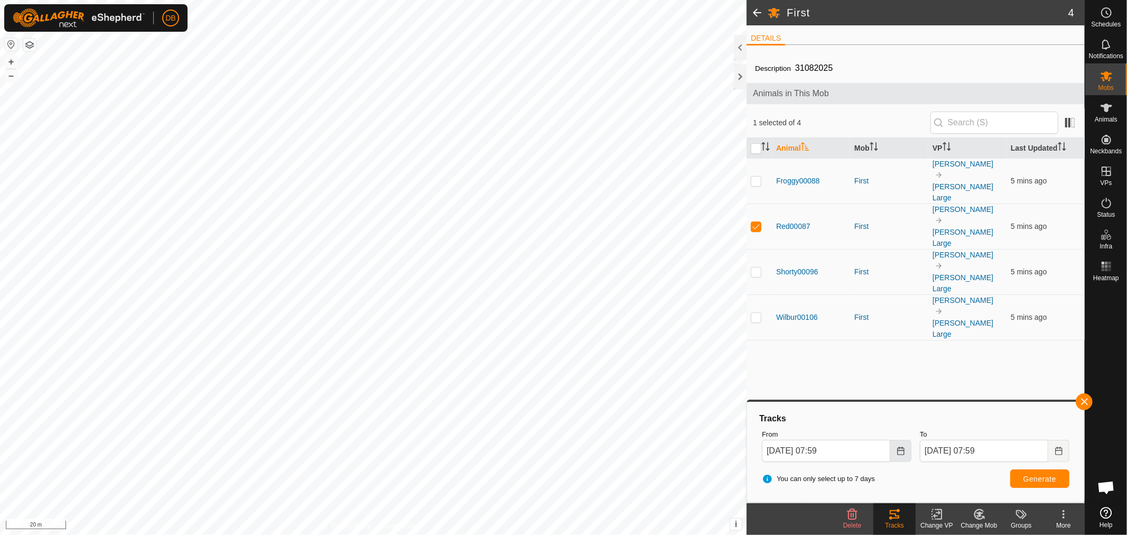
click at [905, 450] on icon "Choose Date" at bounding box center [901, 451] width 8 height 8
click at [856, 333] on span "18" at bounding box center [856, 333] width 17 height 17
click at [897, 447] on icon "Choose Date" at bounding box center [900, 451] width 7 height 8
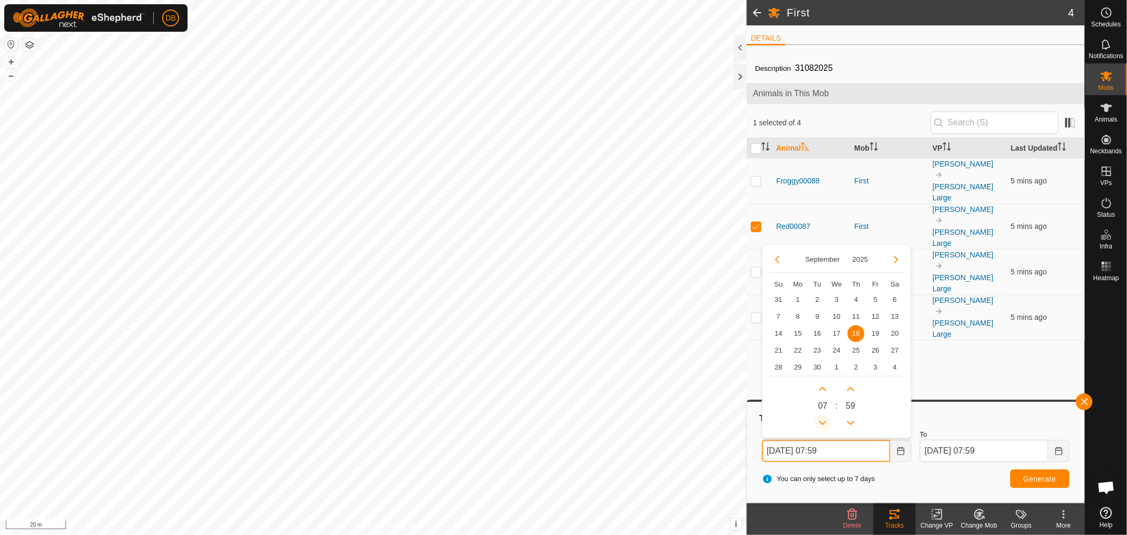
click at [822, 417] on button "Previous Hour" at bounding box center [822, 422] width 17 height 17
click at [822, 418] on span "Previous Hour" at bounding box center [822, 418] width 0 height 0
type input "18 Sep, 2025 05:59"
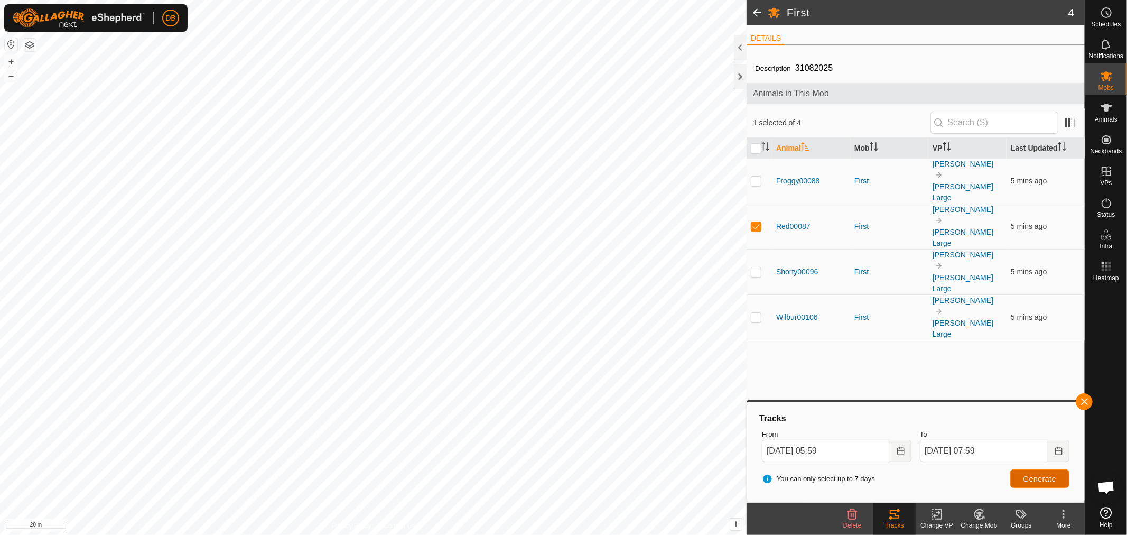
click at [1027, 482] on button "Generate" at bounding box center [1039, 478] width 59 height 18
click at [760, 177] on p-checkbox at bounding box center [756, 181] width 11 height 8
checkbox input "true"
click at [753, 222] on p-checkbox at bounding box center [756, 226] width 11 height 8
checkbox input "false"
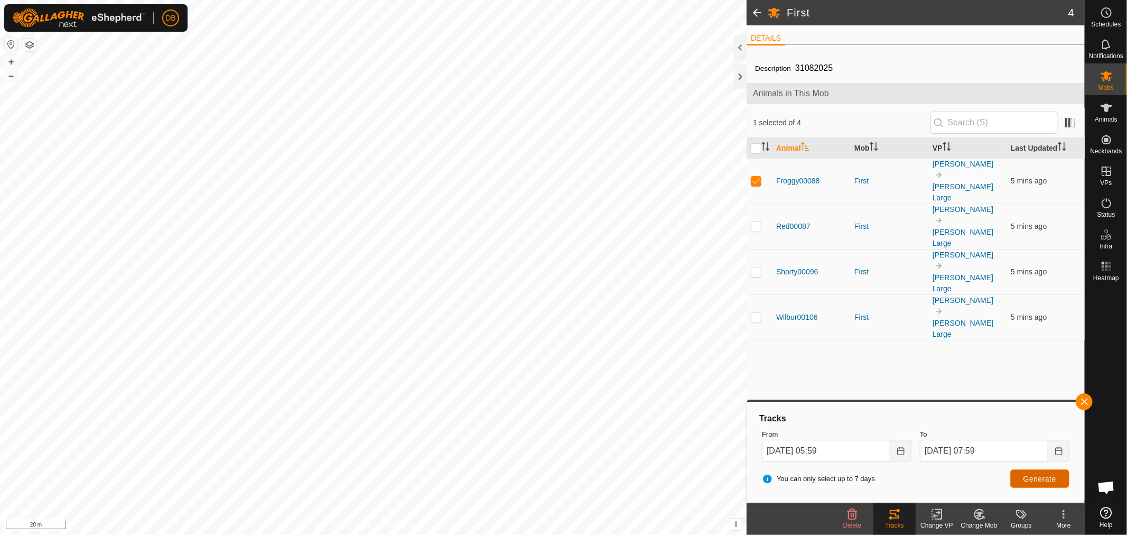
click at [1022, 471] on button "Generate" at bounding box center [1039, 478] width 59 height 18
click at [756, 267] on p-checkbox at bounding box center [756, 271] width 11 height 8
checkbox input "true"
drag, startPoint x: 755, startPoint y: 171, endPoint x: 842, endPoint y: 266, distance: 129.0
click at [756, 177] on p-checkbox at bounding box center [756, 181] width 11 height 8
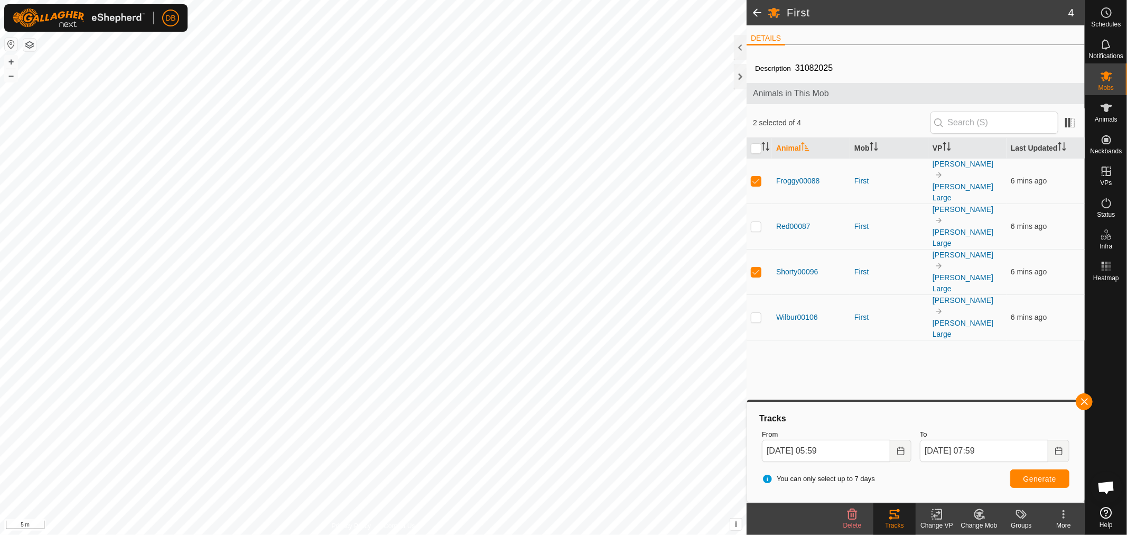
checkbox input "false"
click at [1035, 478] on span "Generate" at bounding box center [1040, 479] width 33 height 8
click at [756, 267] on p-checkbox at bounding box center [756, 271] width 11 height 8
checkbox input "false"
click at [754, 313] on p-checkbox at bounding box center [756, 317] width 11 height 8
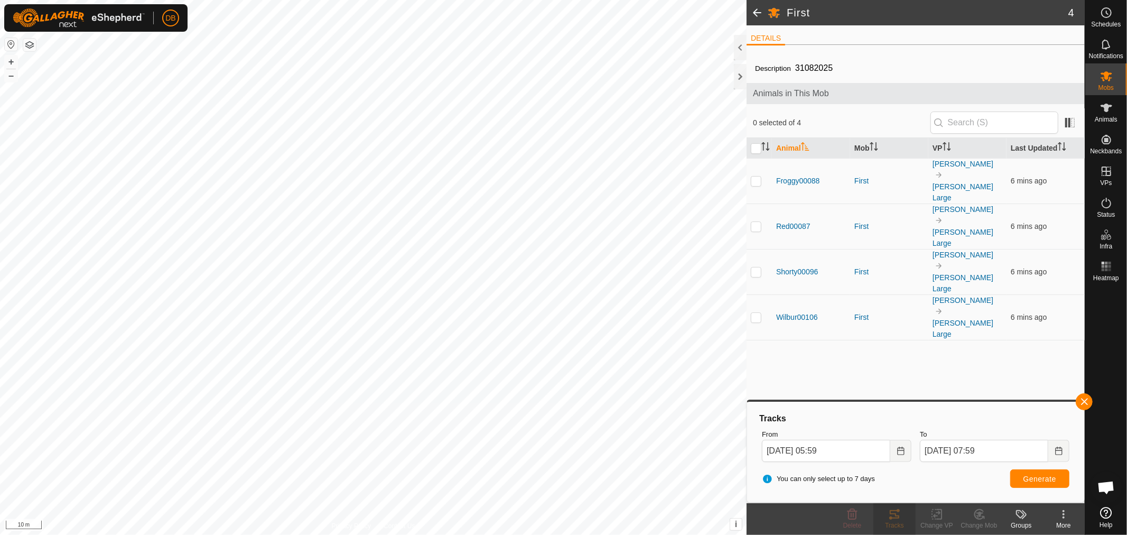
checkbox input "true"
click at [1027, 478] on span "Generate" at bounding box center [1040, 479] width 33 height 8
click at [1039, 475] on span "Generate" at bounding box center [1040, 479] width 33 height 8
click at [1060, 449] on icon "Choose Date" at bounding box center [1059, 451] width 8 height 8
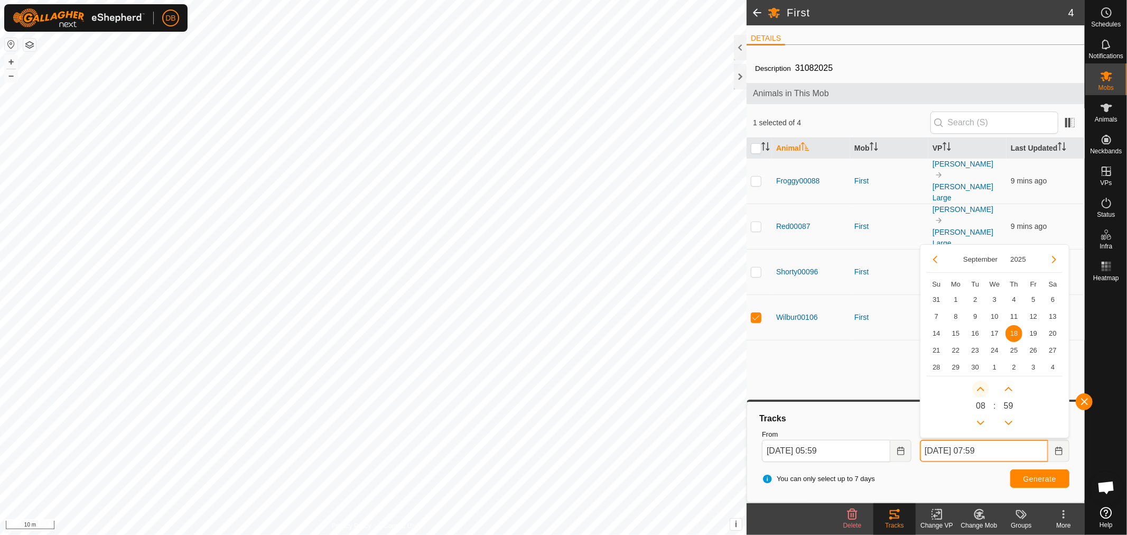
click at [982, 390] on button "Next Hour" at bounding box center [980, 388] width 17 height 17
type input "18 Sep, 2025 08:59"
click at [1043, 481] on span "Generate" at bounding box center [1040, 479] width 33 height 8
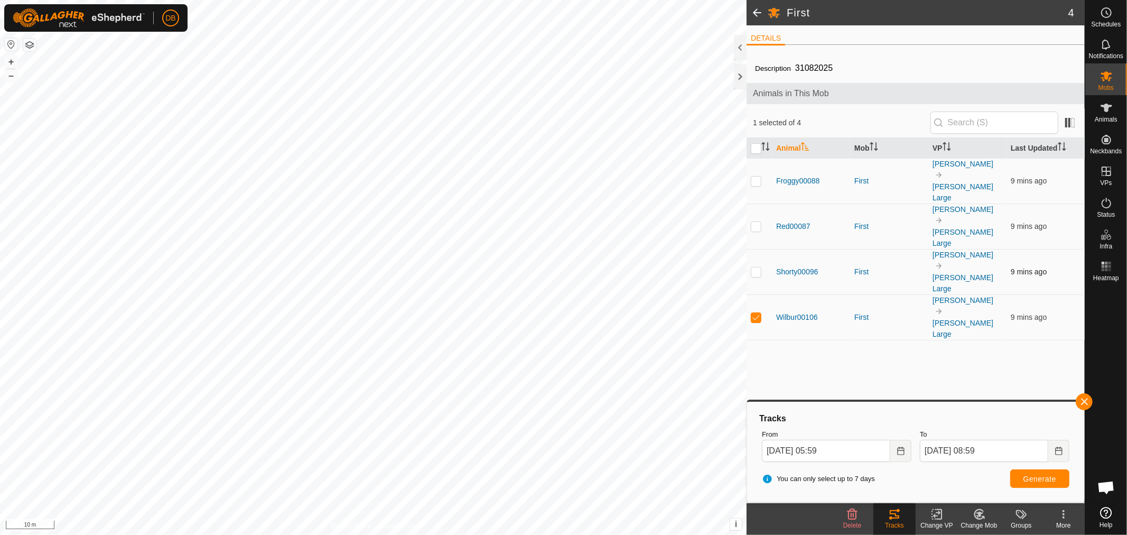
click at [756, 267] on p-tablecheckbox at bounding box center [756, 271] width 11 height 8
checkbox input "true"
drag, startPoint x: 754, startPoint y: 230, endPoint x: 847, endPoint y: 307, distance: 119.8
click at [756, 313] on p-checkbox at bounding box center [756, 317] width 11 height 8
click at [1026, 476] on span "Generate" at bounding box center [1040, 479] width 33 height 8
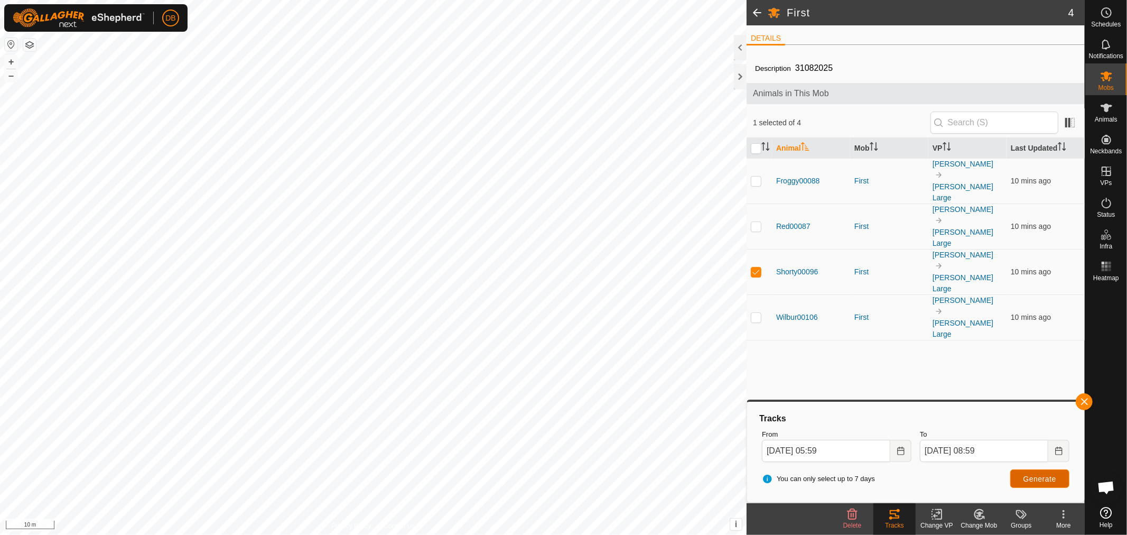
click at [1048, 476] on span "Generate" at bounding box center [1040, 479] width 33 height 8
click at [756, 313] on p-checkbox at bounding box center [756, 317] width 11 height 8
checkbox input "true"
click at [1050, 477] on span "Generate" at bounding box center [1040, 479] width 33 height 8
click at [759, 267] on p-checkbox at bounding box center [756, 271] width 11 height 8
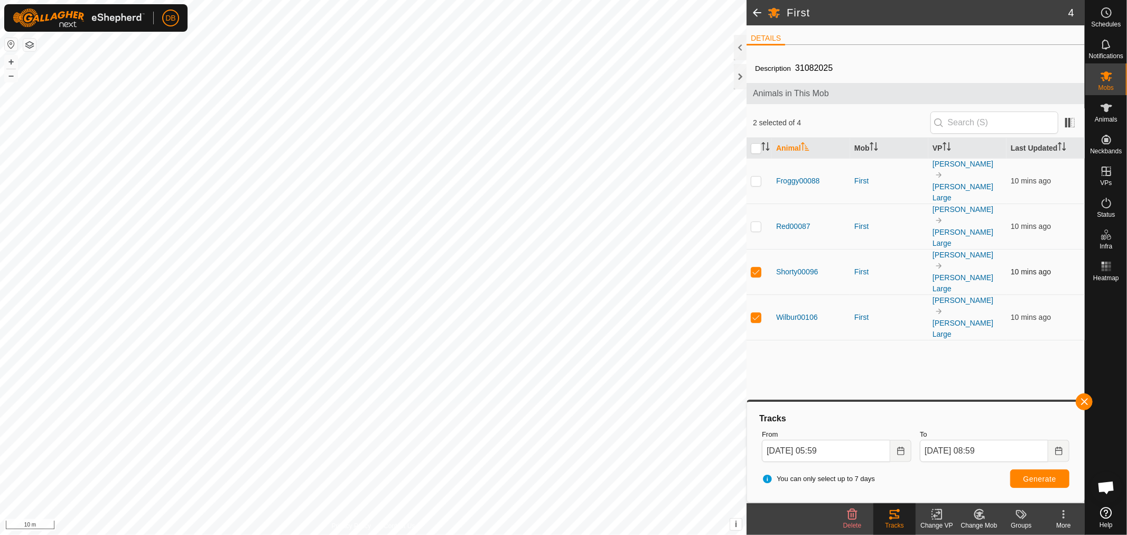
checkbox input "false"
click at [1030, 475] on span "Generate" at bounding box center [1040, 479] width 33 height 8
click at [1043, 479] on span "Generate" at bounding box center [1040, 479] width 33 height 8
click at [755, 222] on p-checkbox at bounding box center [756, 226] width 11 height 8
checkbox input "true"
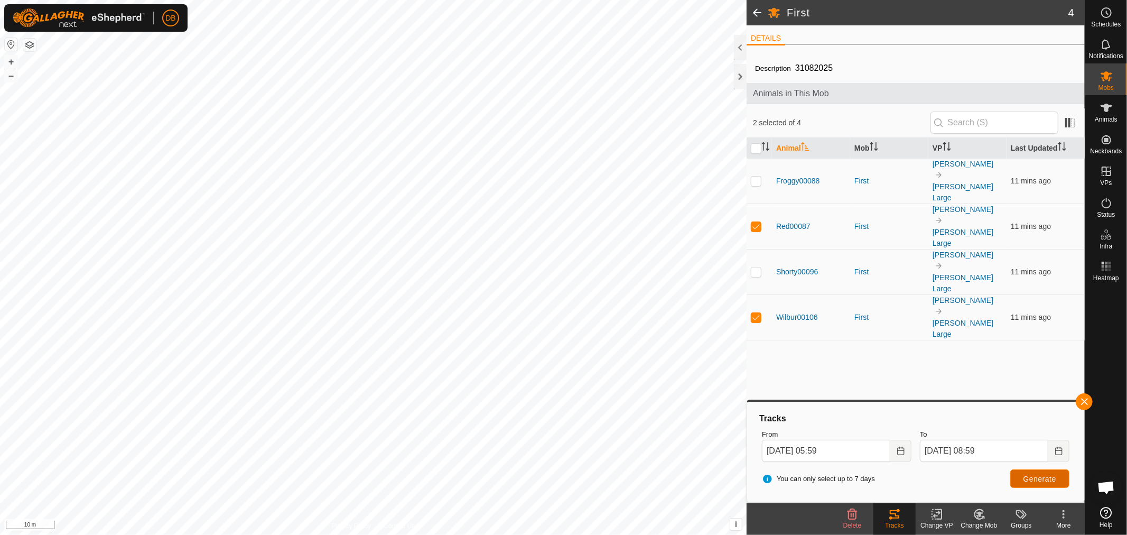
click at [1022, 472] on button "Generate" at bounding box center [1039, 478] width 59 height 18
click at [762, 294] on td at bounding box center [759, 316] width 25 height 45
checkbox input "false"
click at [1042, 473] on button "Generate" at bounding box center [1039, 478] width 59 height 18
click at [754, 177] on p-checkbox at bounding box center [756, 181] width 11 height 8
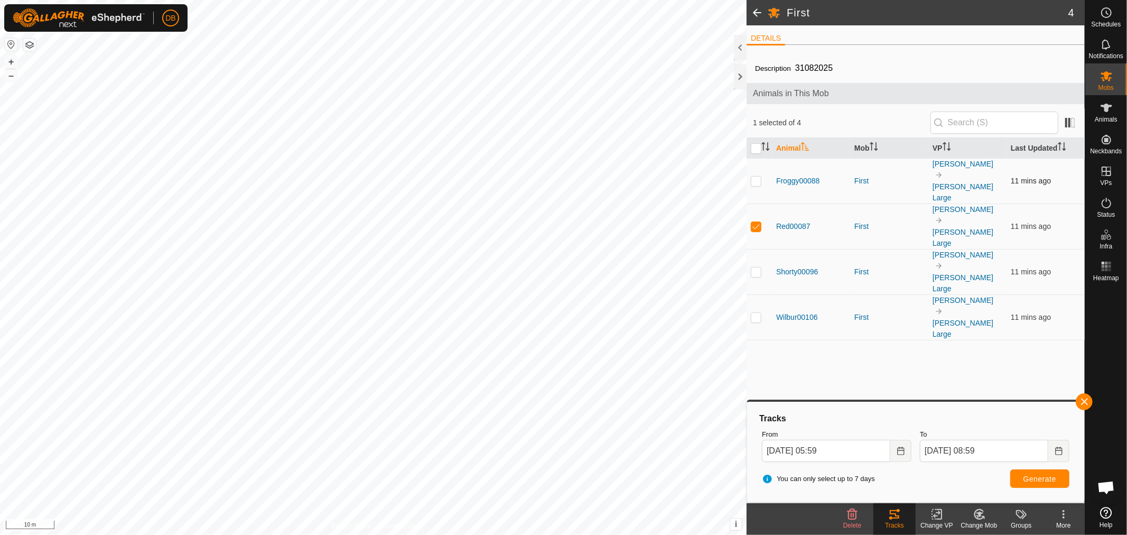
checkbox input "true"
click at [758, 203] on td at bounding box center [759, 225] width 25 height 45
checkbox input "false"
click at [1036, 485] on button "Generate" at bounding box center [1039, 478] width 59 height 18
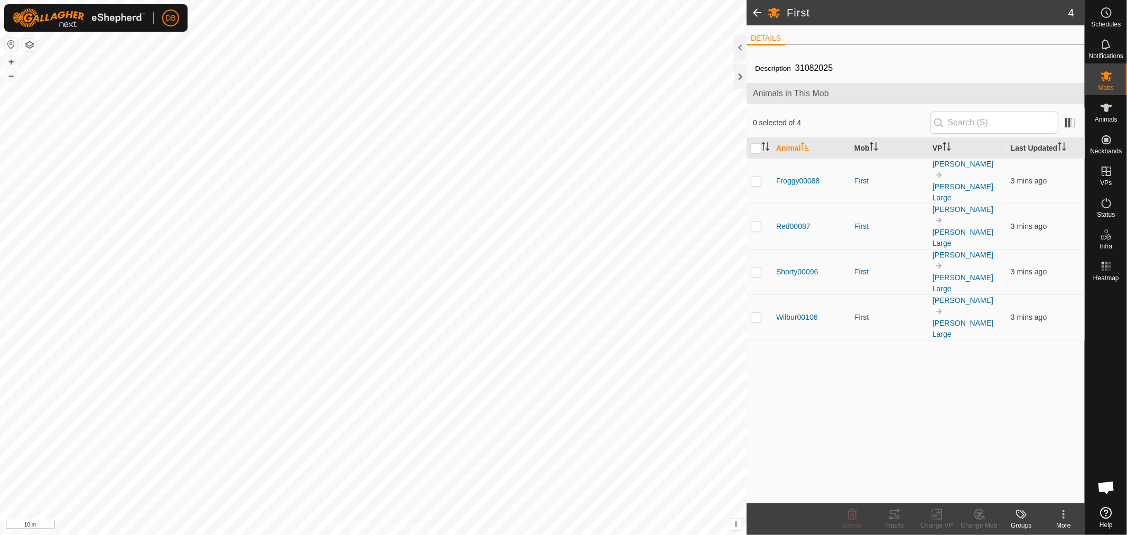
scroll to position [203, 0]
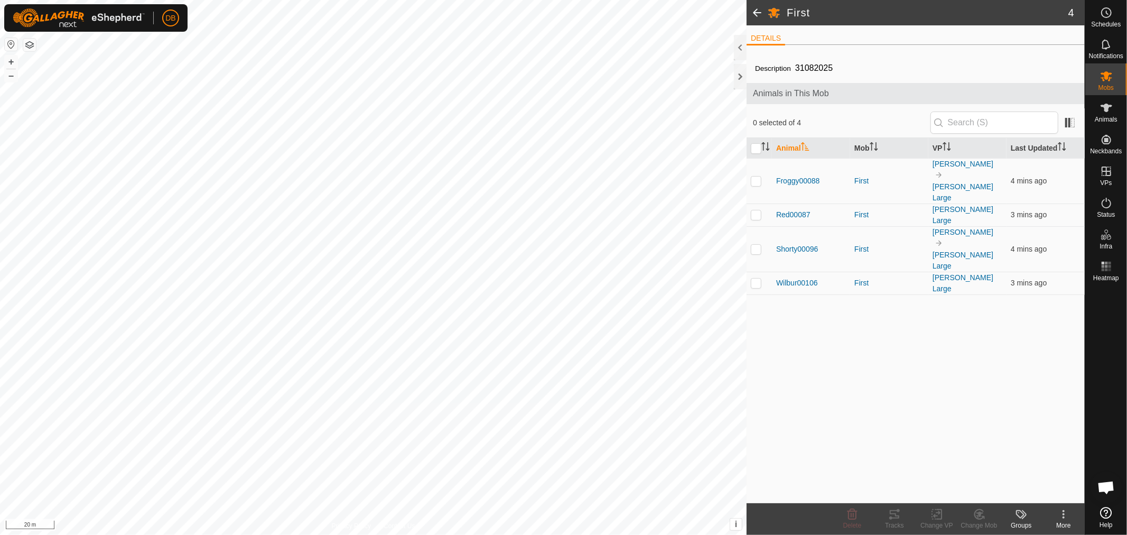
scroll to position [203, 0]
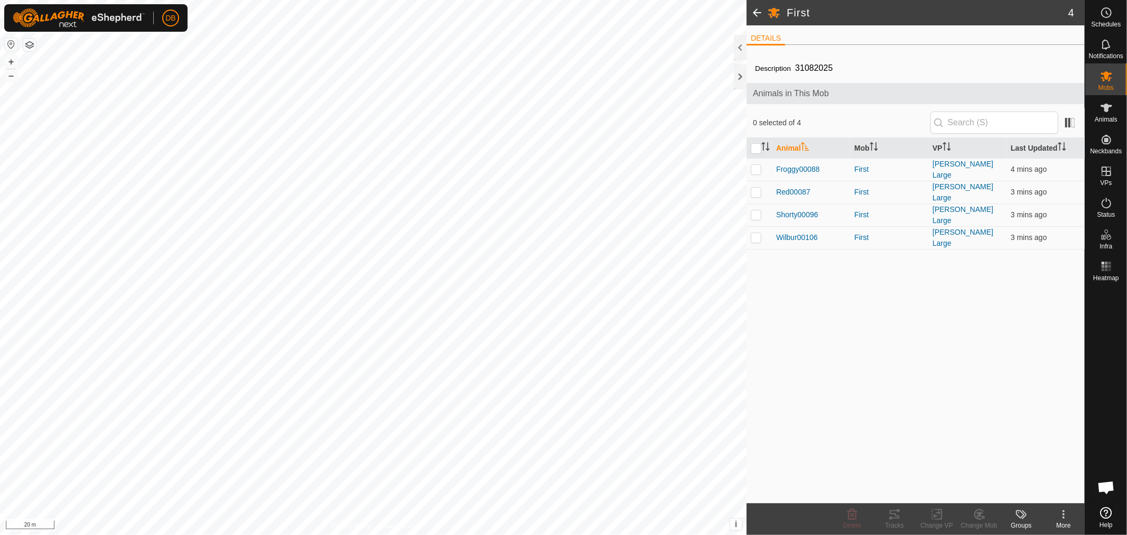
scroll to position [203, 0]
